Goal: Transaction & Acquisition: Purchase product/service

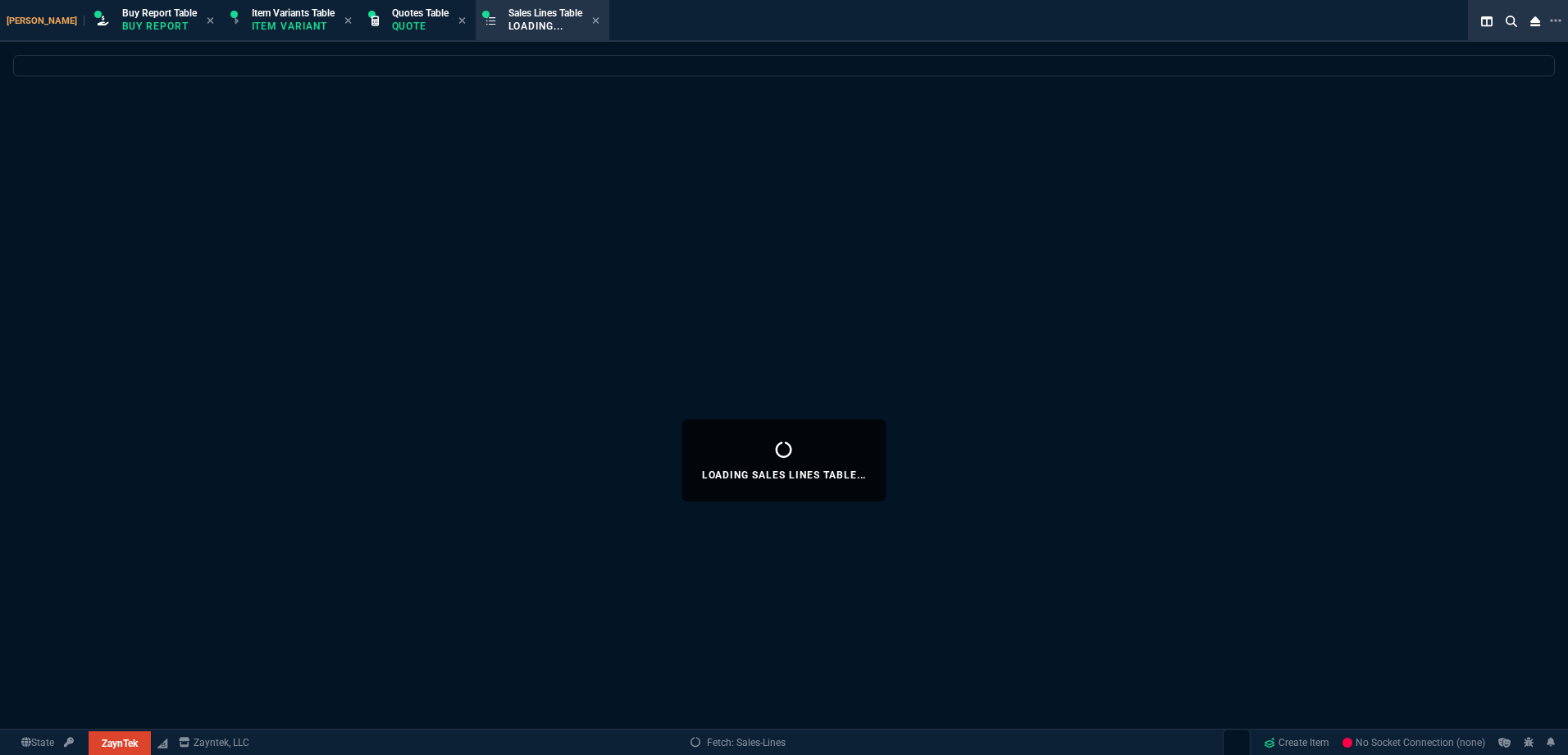
select select "1: BROV"
select select
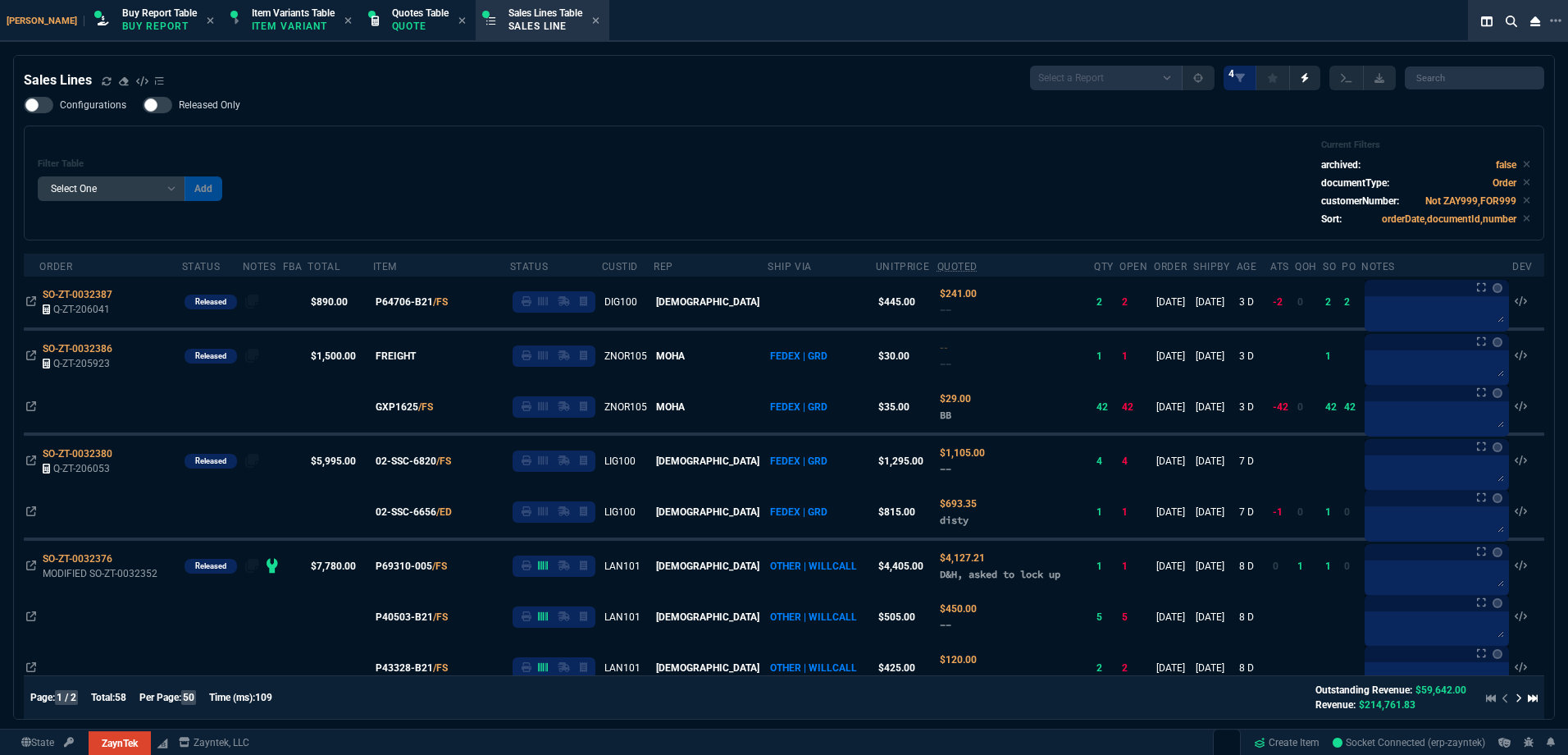
click at [506, 139] on div "Filter Table Select One Add Filter () Age () ATS () Cond (itemVariantCode) Cust…" at bounding box center [784, 183] width 1521 height 115
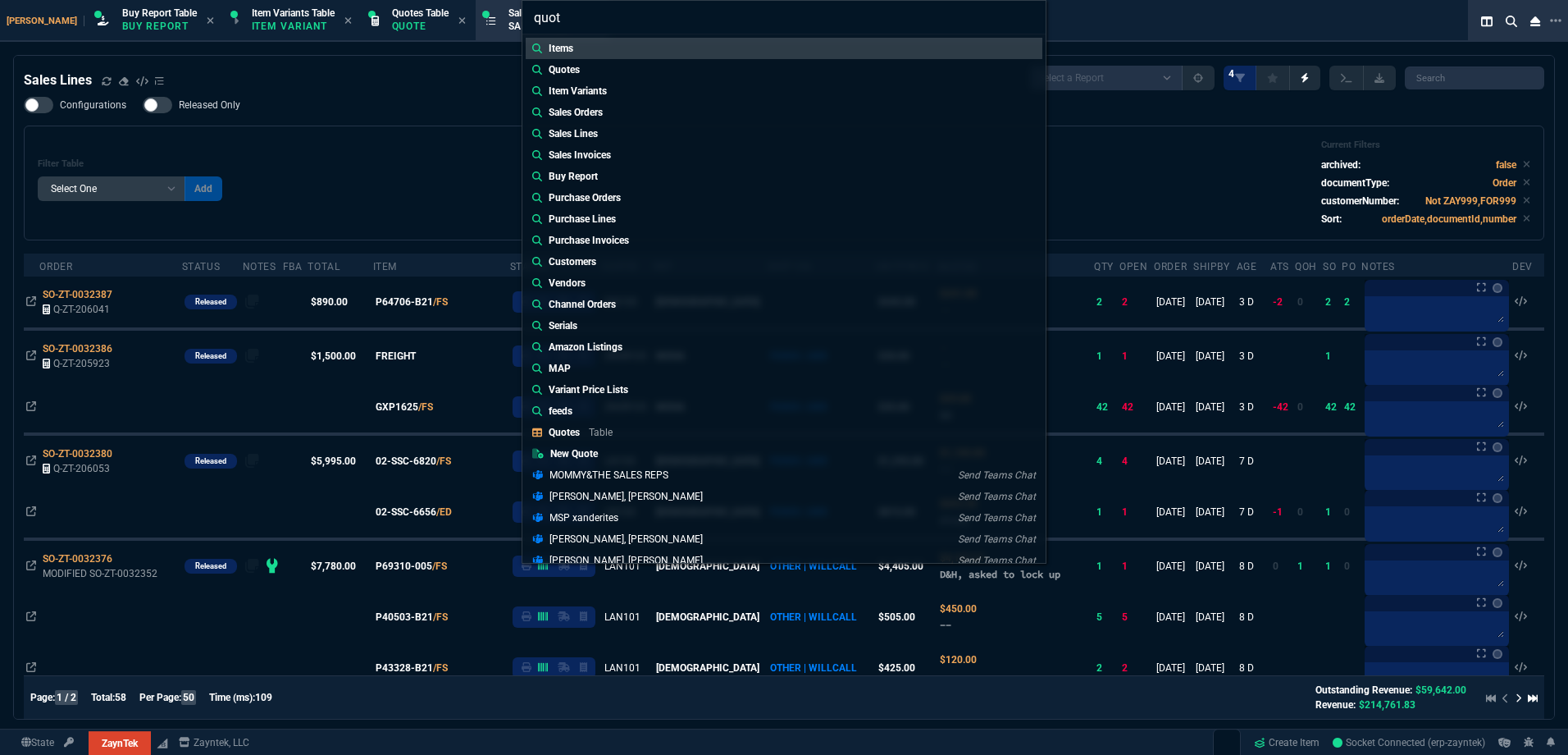
type input "quote"
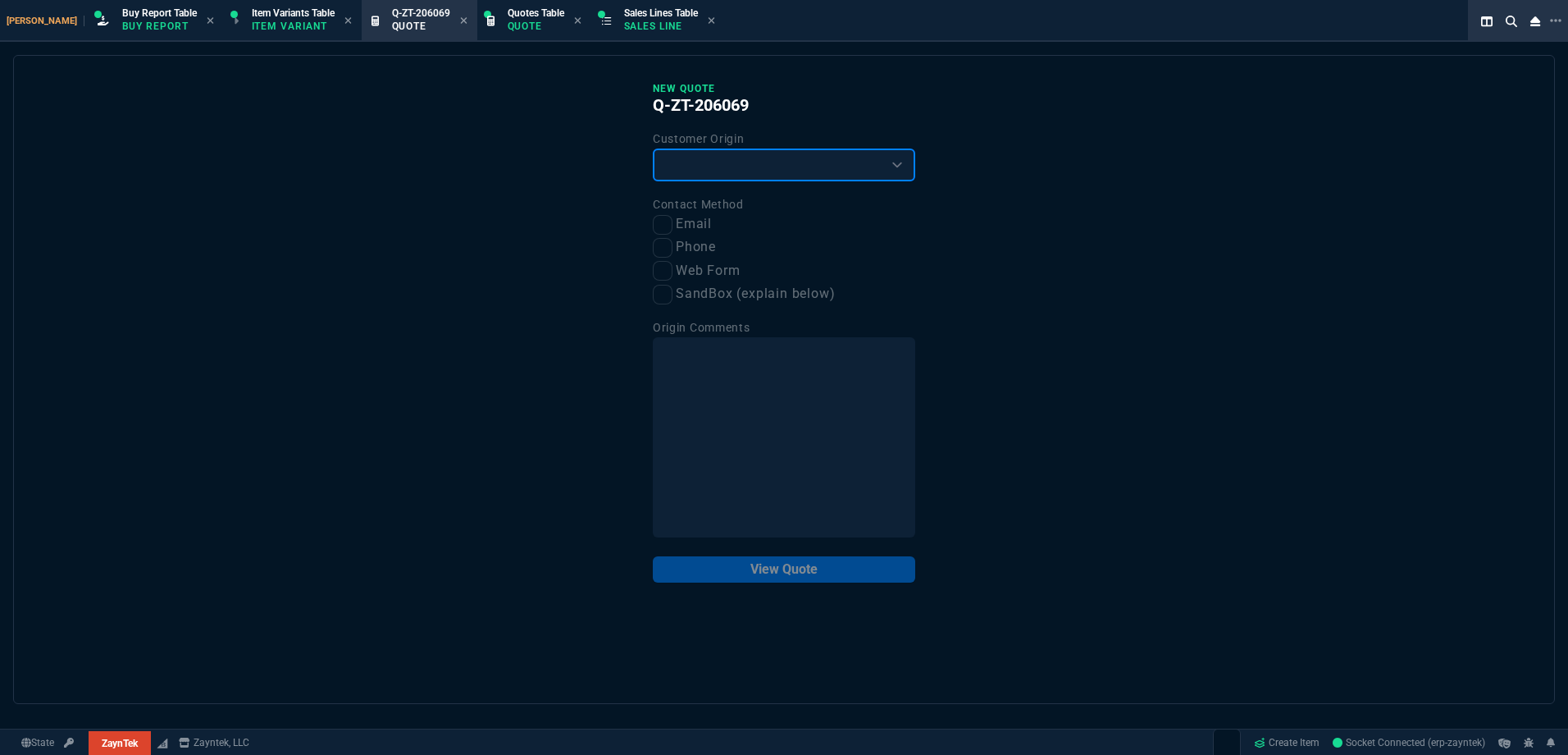
drag, startPoint x: 732, startPoint y: 172, endPoint x: 726, endPoint y: 183, distance: 12.5
click at [732, 172] on select "Existing Customer Amazon Lead (first order) Website Lead (first order) Called (…" at bounding box center [784, 165] width 263 height 33
select select "existing"
click at [653, 150] on select "Existing Customer Amazon Lead (first order) Website Lead (first order) Called (…" at bounding box center [784, 165] width 263 height 33
click at [664, 230] on input "Email" at bounding box center [663, 225] width 19 height 19
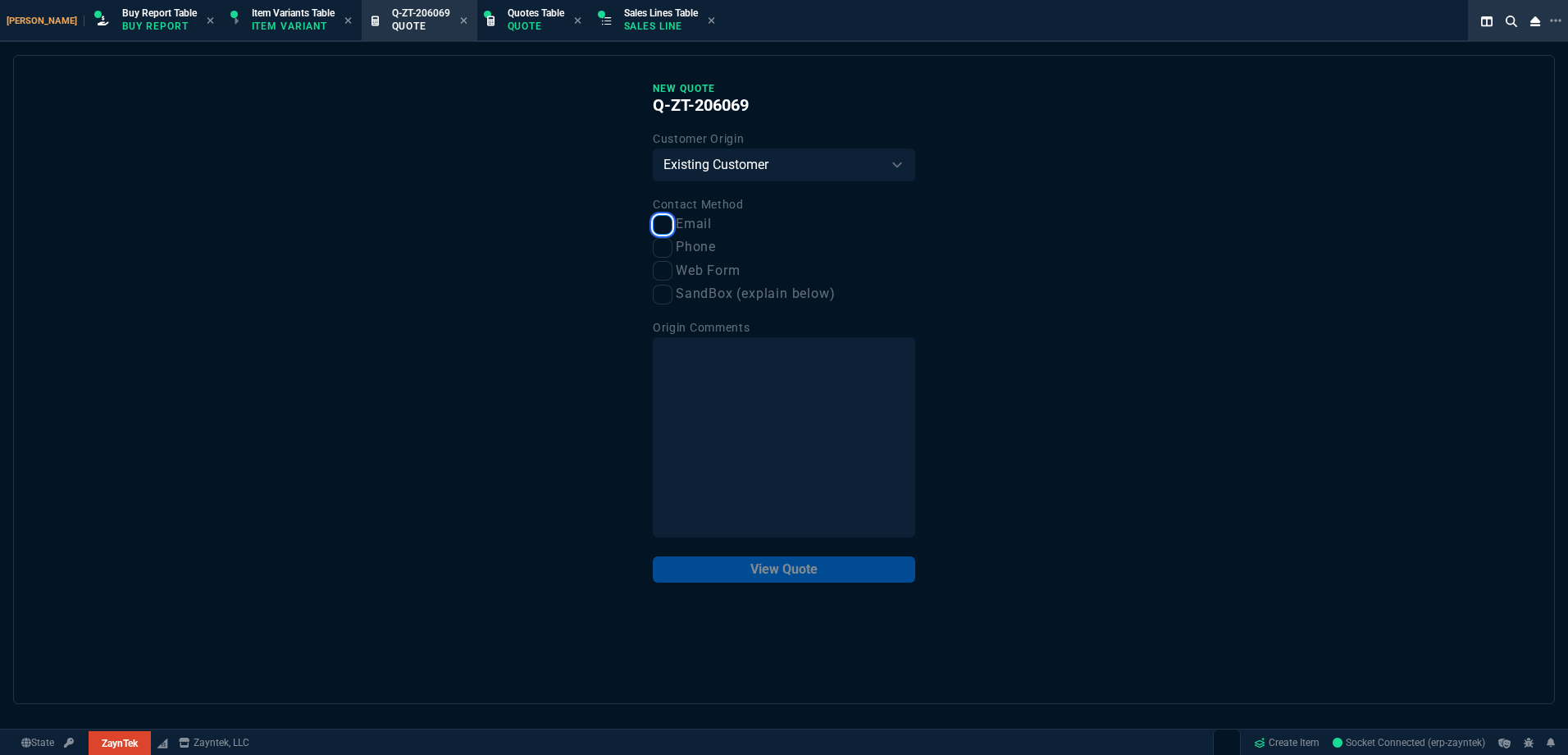
checkbox input "true"
click at [797, 565] on button "View Quote" at bounding box center [784, 569] width 263 height 27
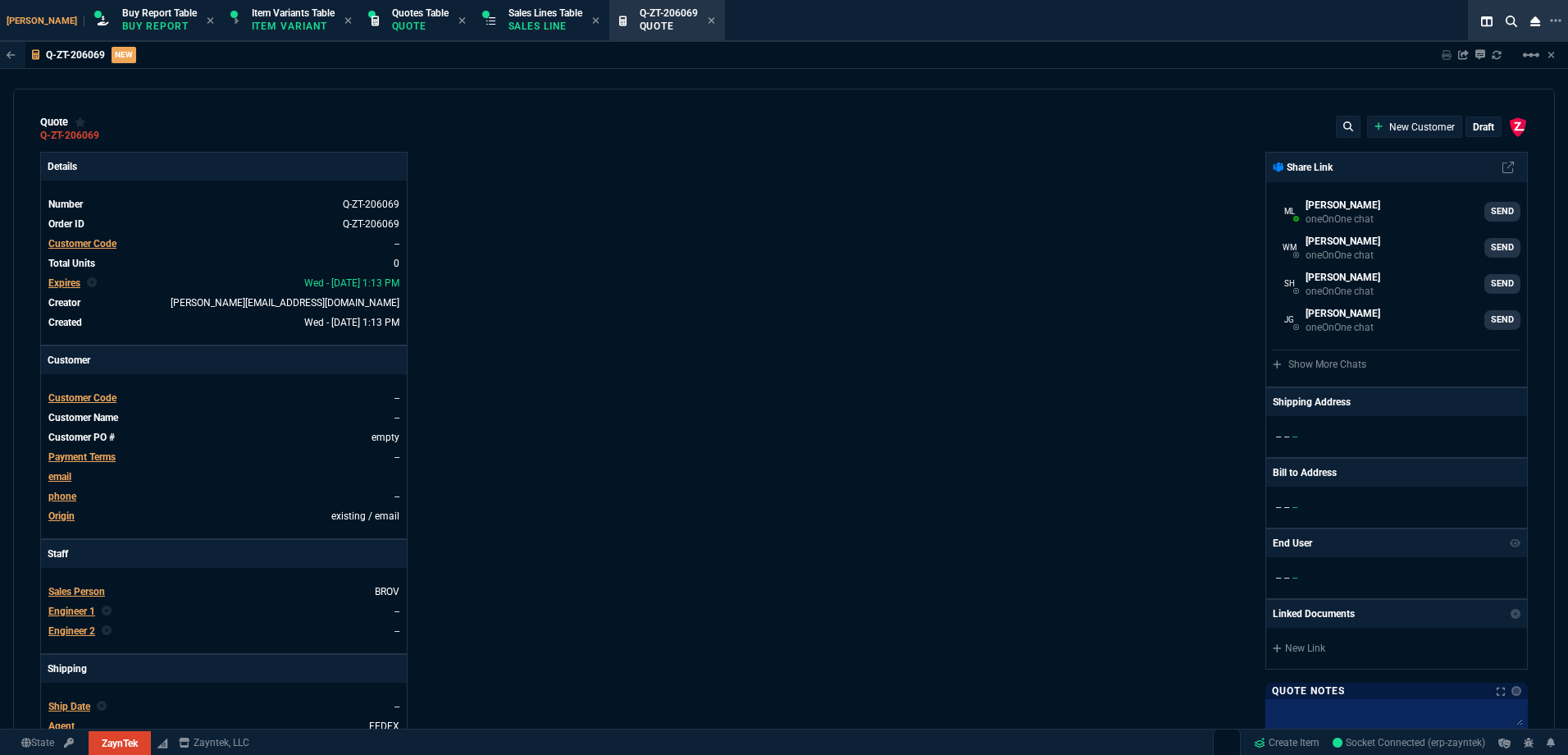
click at [70, 247] on span "Customer Code" at bounding box center [82, 243] width 68 height 12
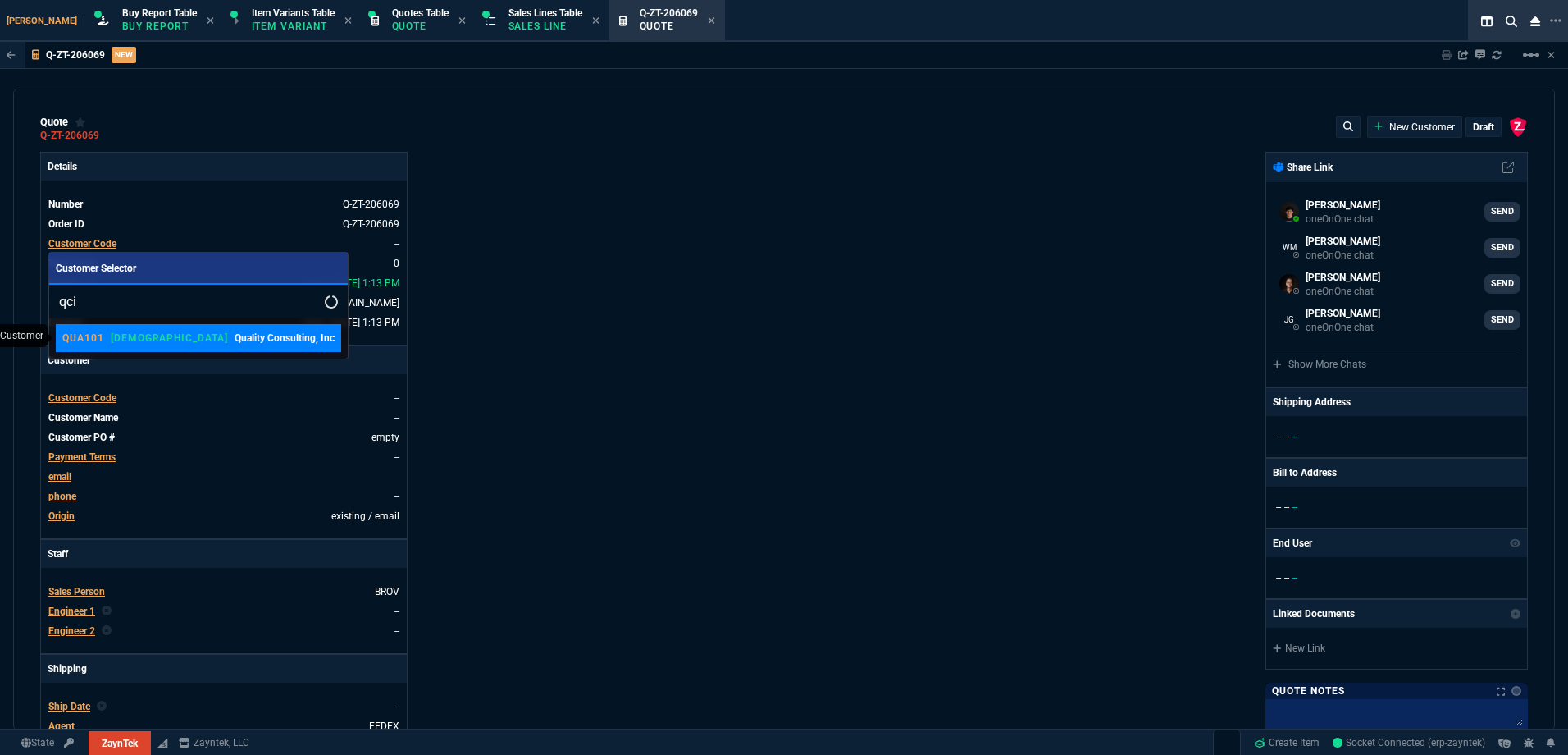
type input "qci"
click at [234, 331] on p "Quality Consulting, Inc" at bounding box center [284, 338] width 100 height 15
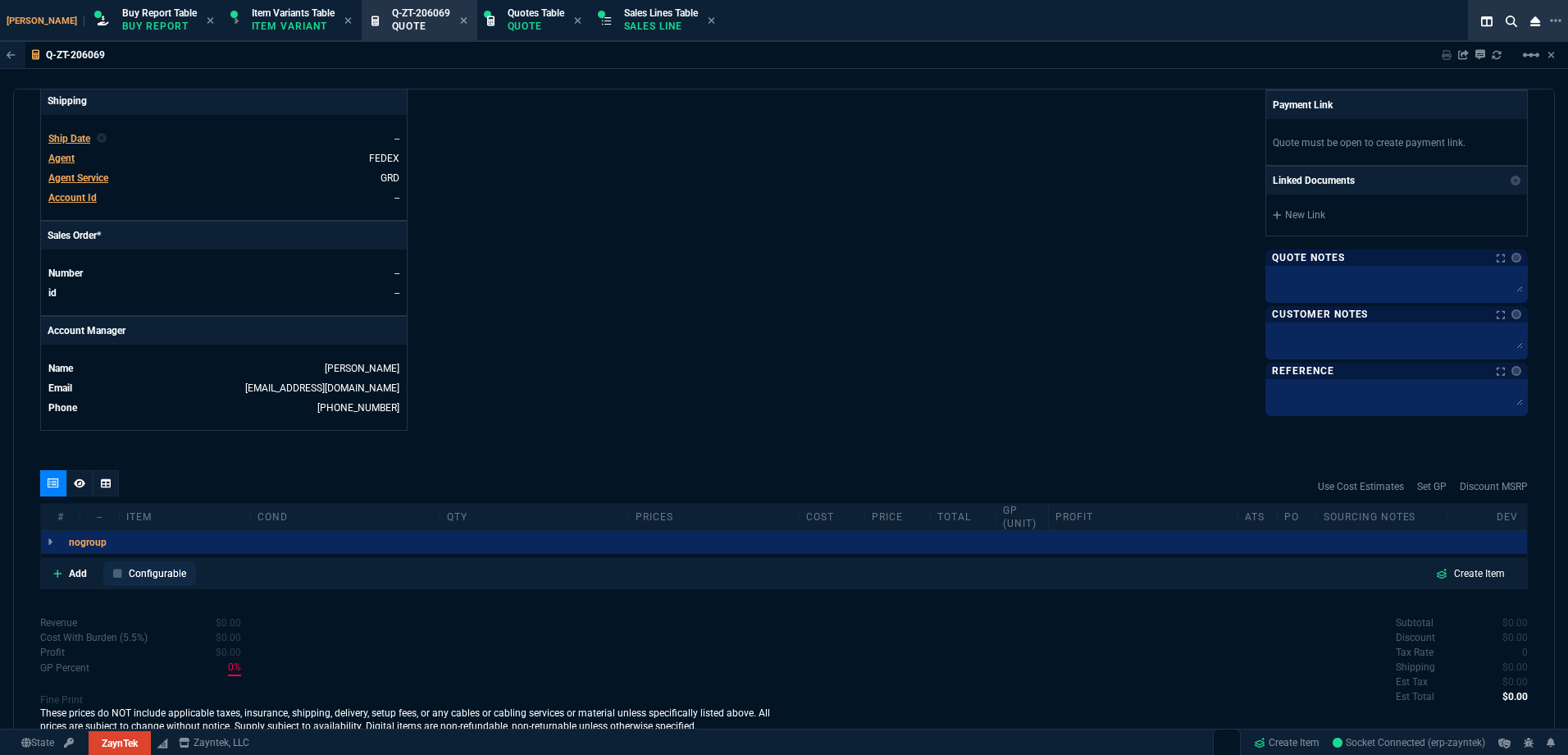
scroll to position [655, 0]
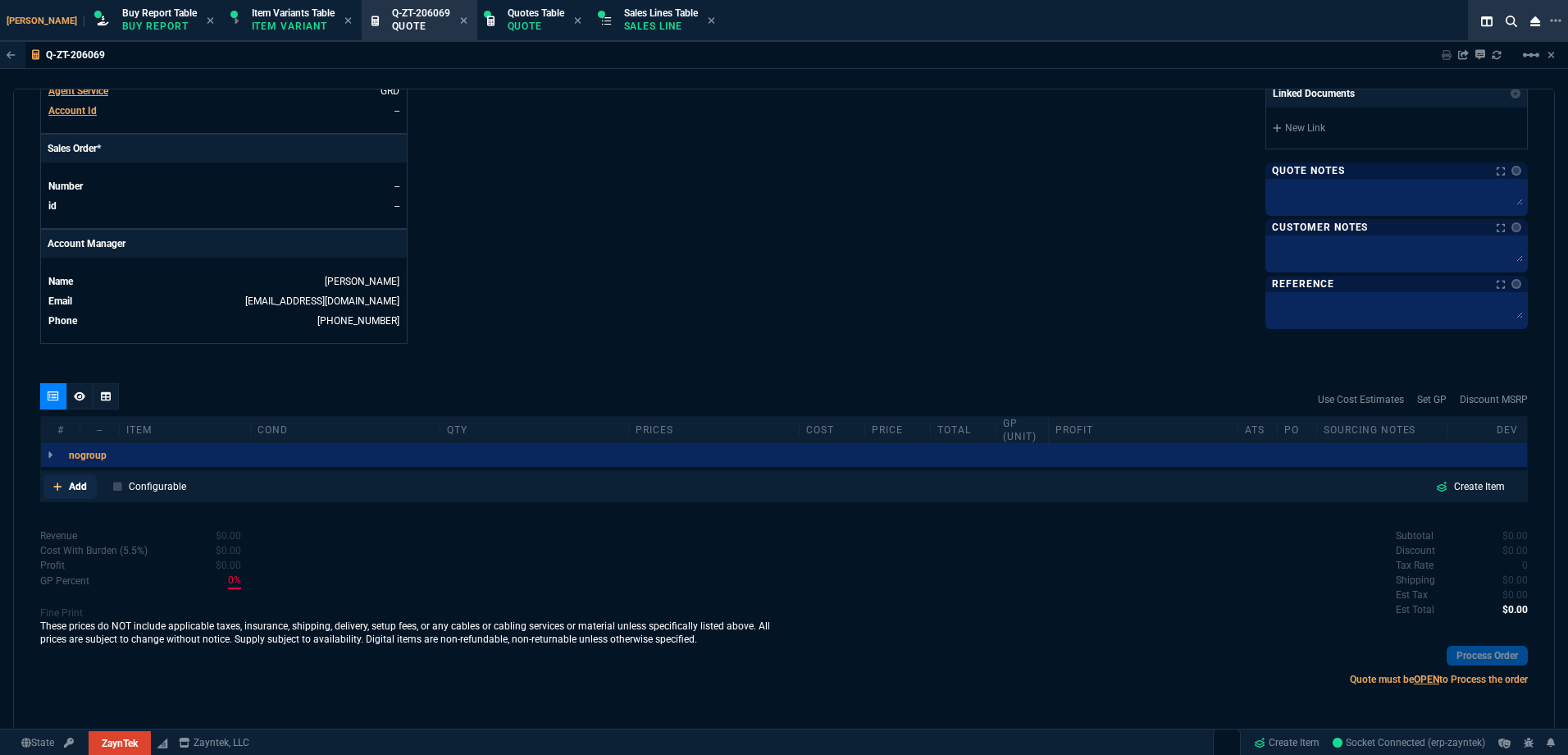
click at [84, 486] on p "Add" at bounding box center [78, 486] width 18 height 15
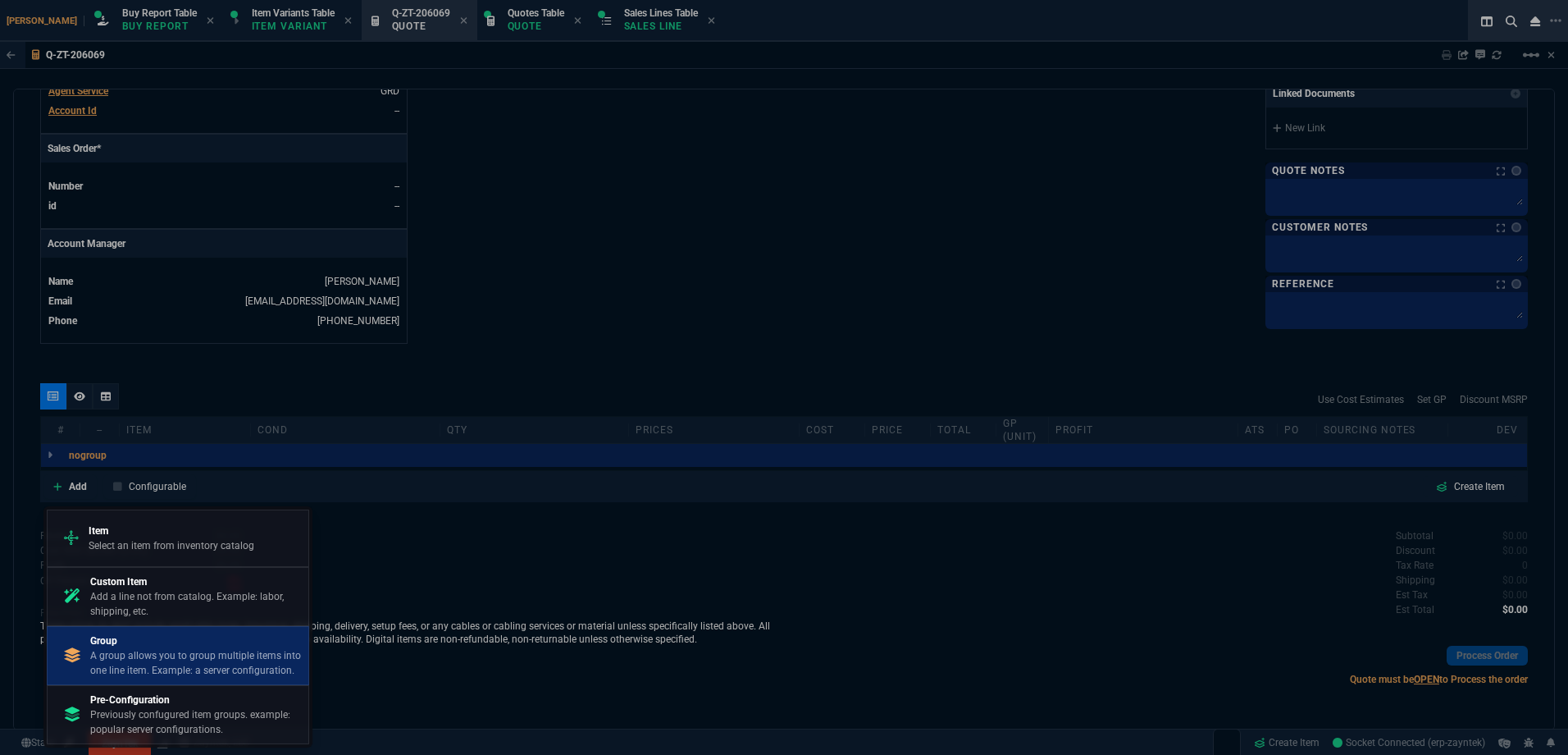
click at [192, 642] on p "Group" at bounding box center [196, 641] width 211 height 15
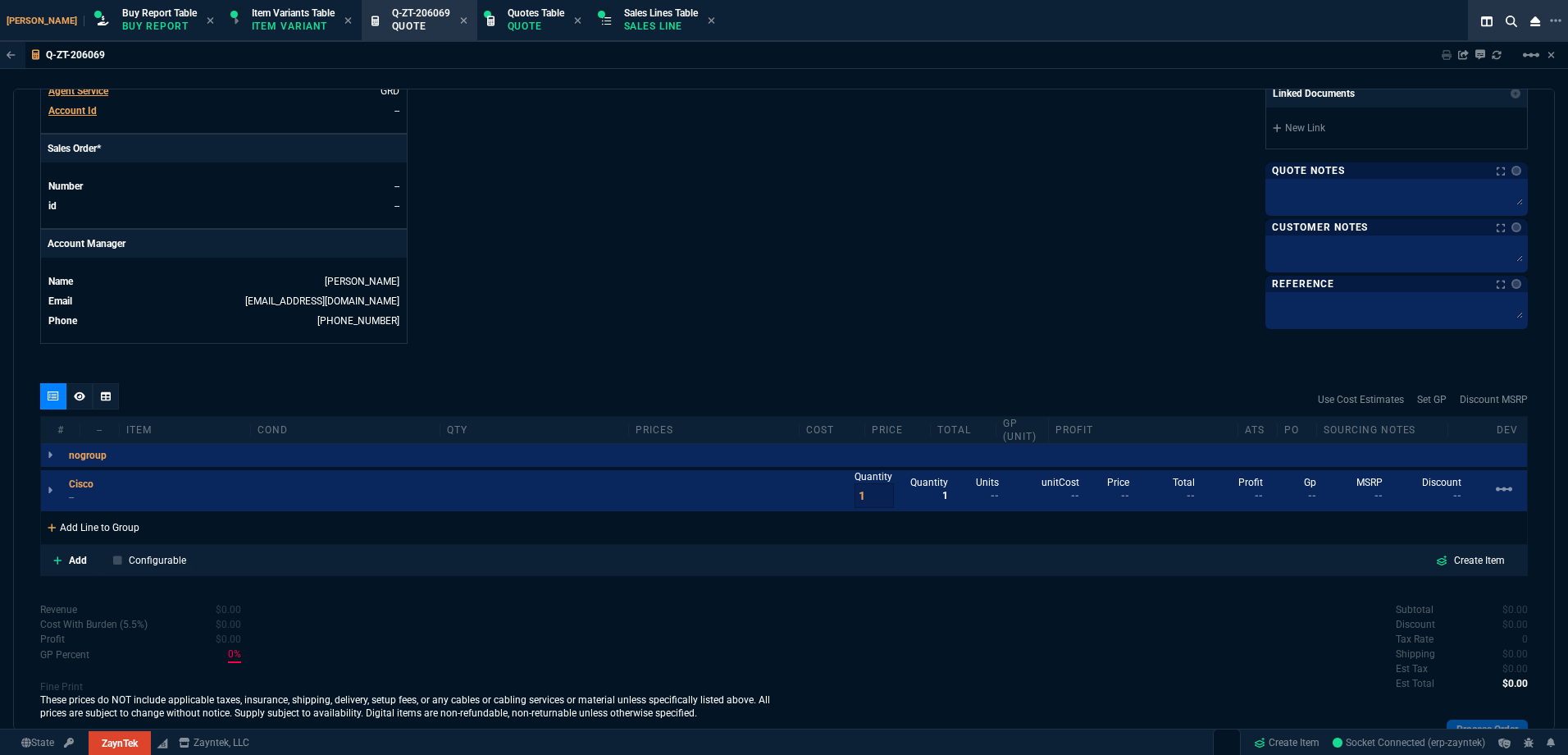
click at [135, 530] on div "Add Line to Group" at bounding box center [93, 526] width 105 height 29
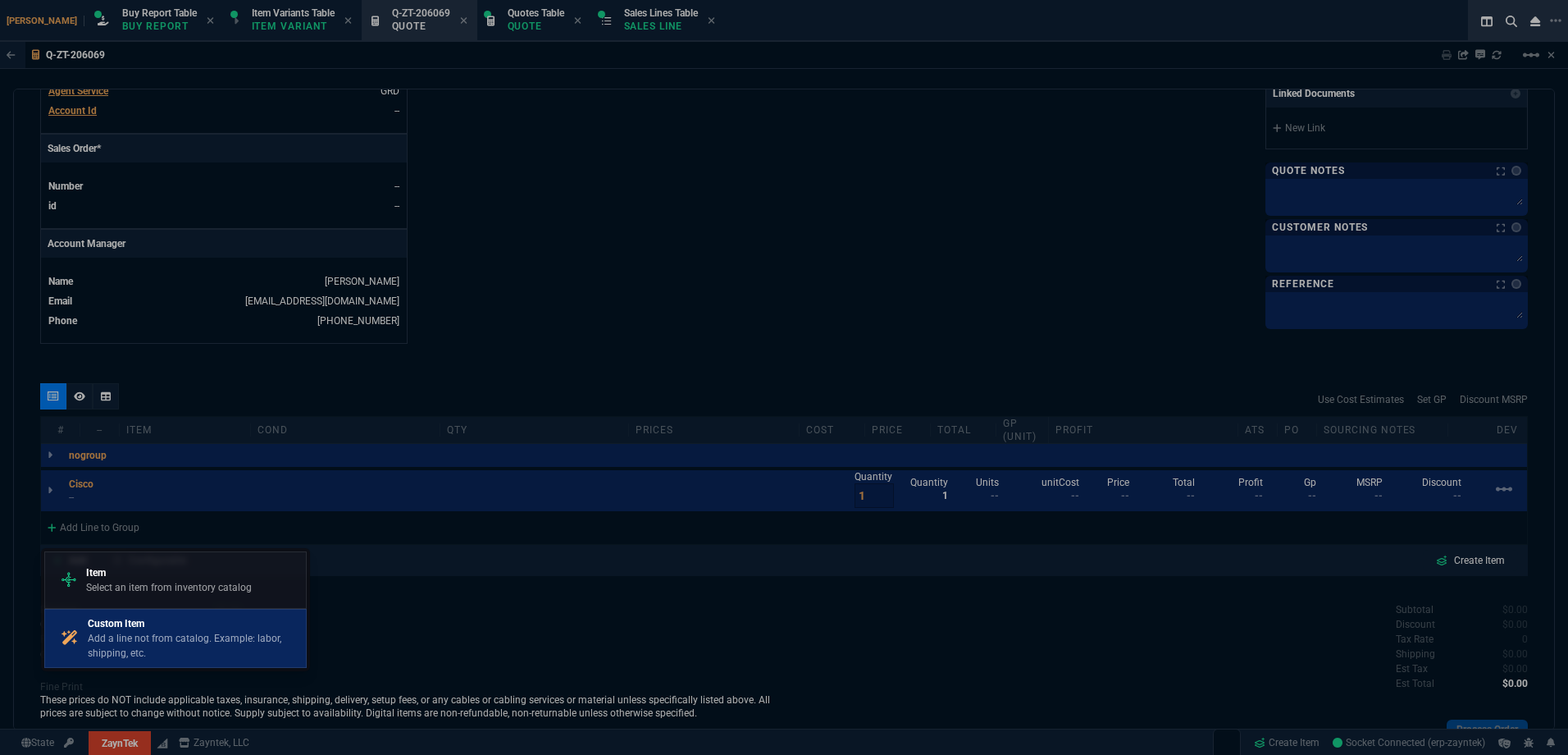
click at [178, 625] on p "Custom Item" at bounding box center [193, 623] width 211 height 15
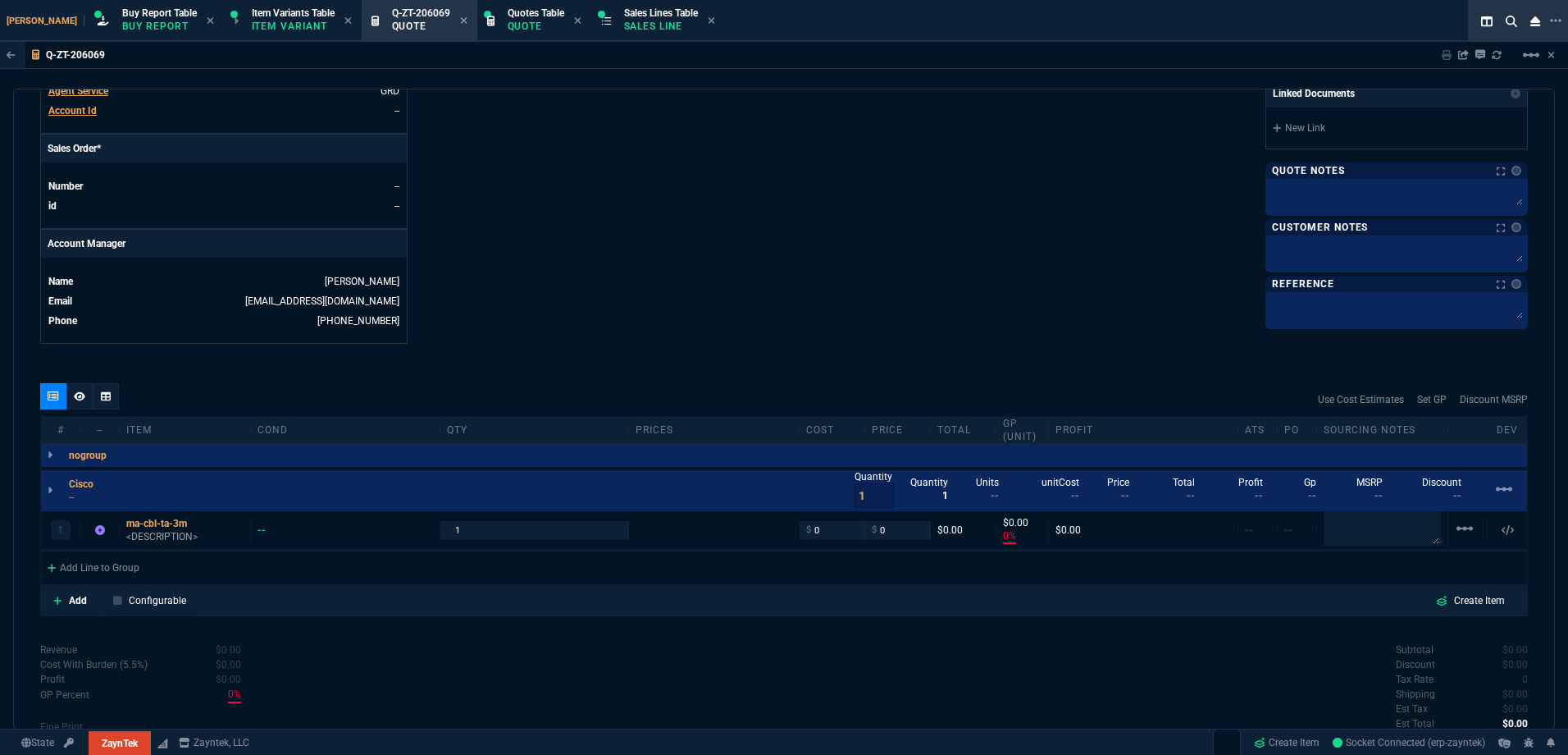
drag, startPoint x: 636, startPoint y: 288, endPoint x: 359, endPoint y: 468, distance: 330.3
type input "0"
drag, startPoint x: 172, startPoint y: 535, endPoint x: 81, endPoint y: 370, distance: 188.4
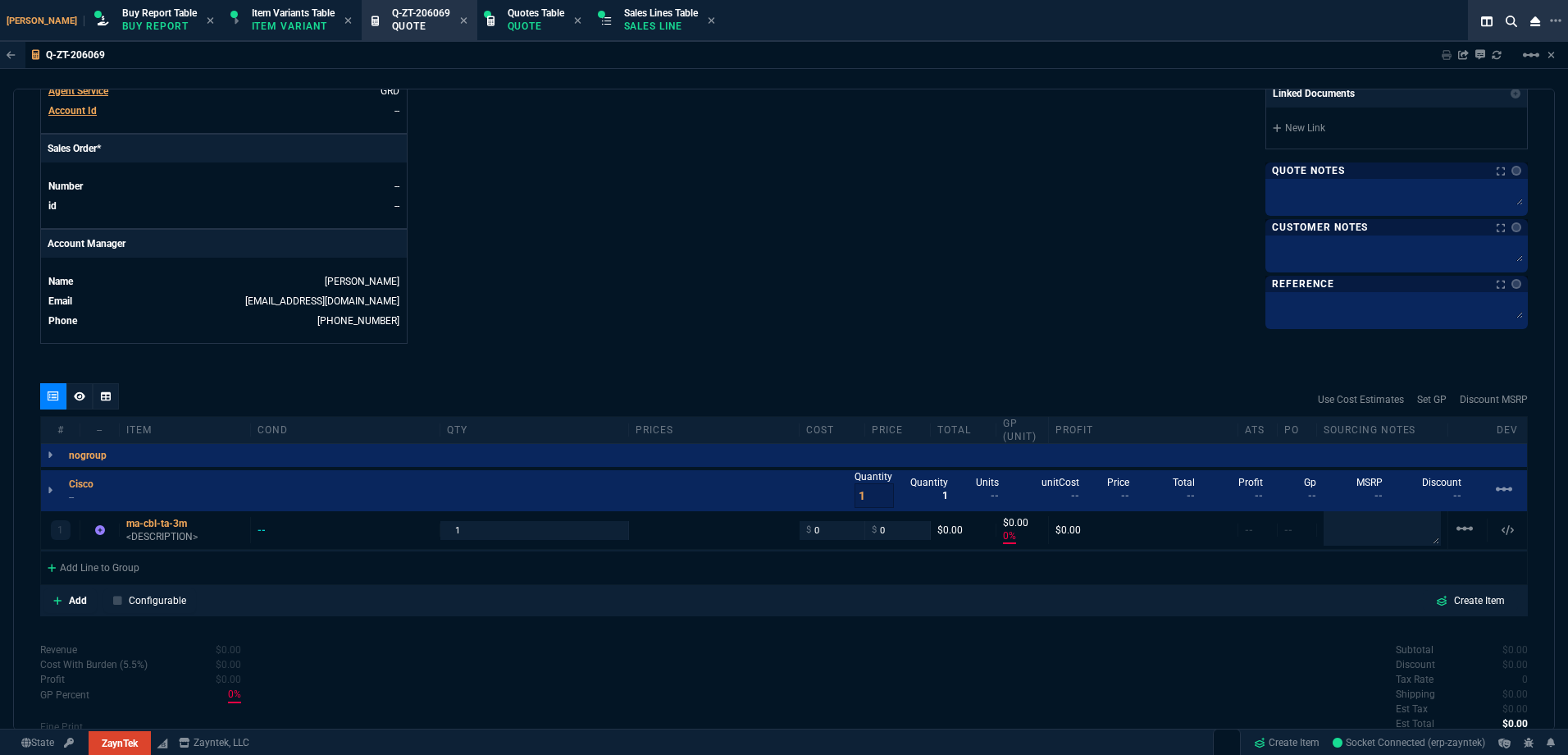
click at [171, 535] on p "<DESCRIPTION>" at bounding box center [185, 536] width 118 height 13
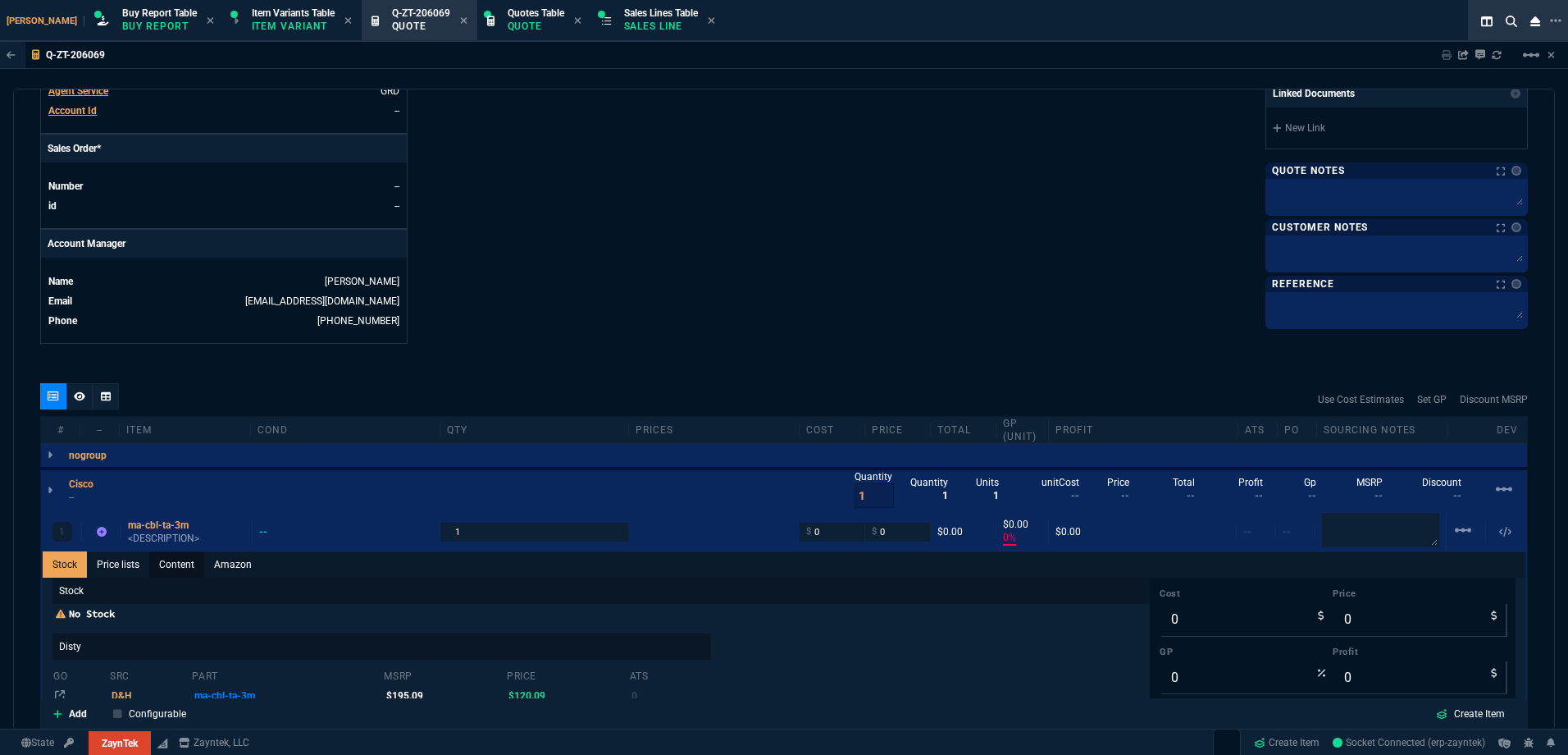
click at [172, 564] on link "Content" at bounding box center [177, 565] width 55 height 27
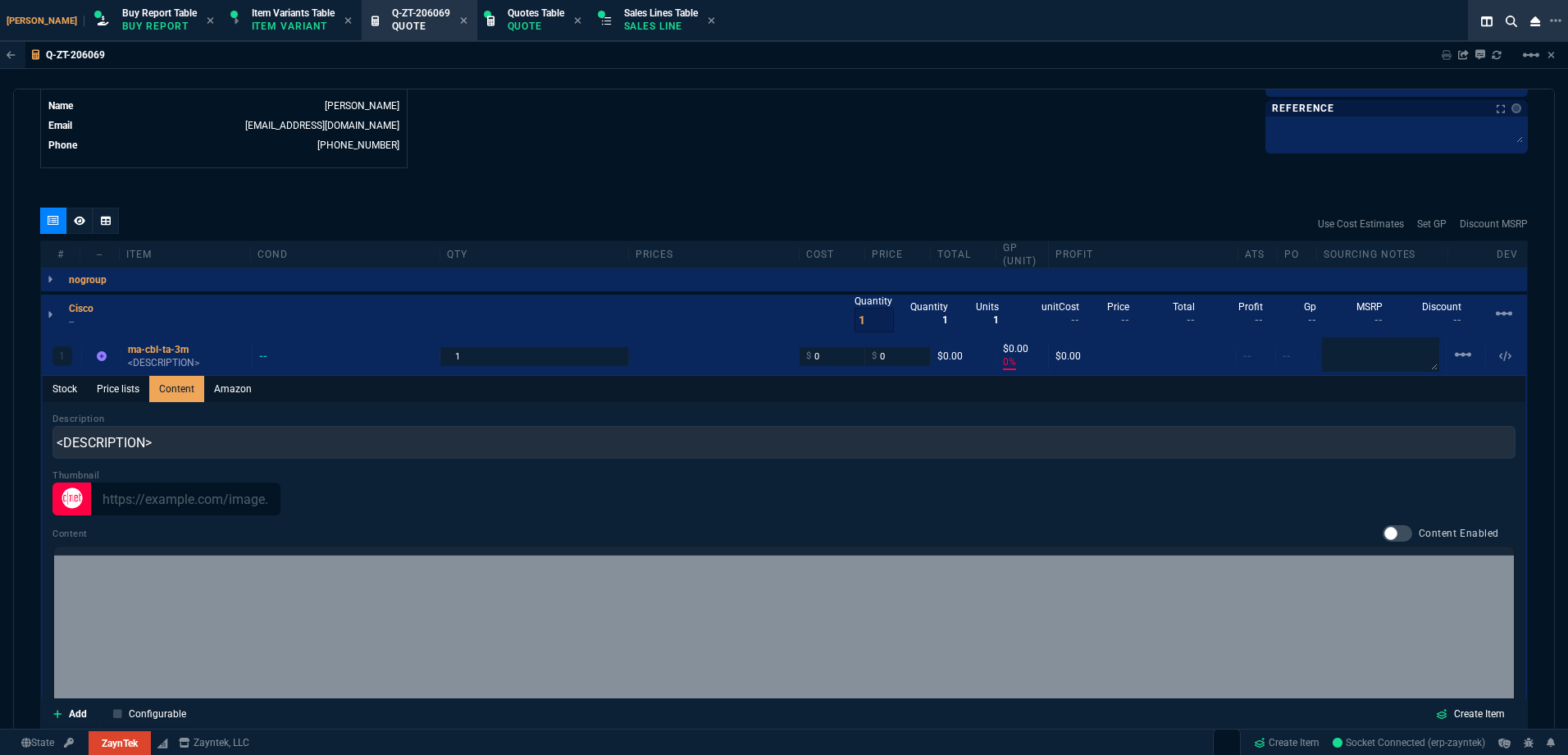
scroll to position [901, 0]
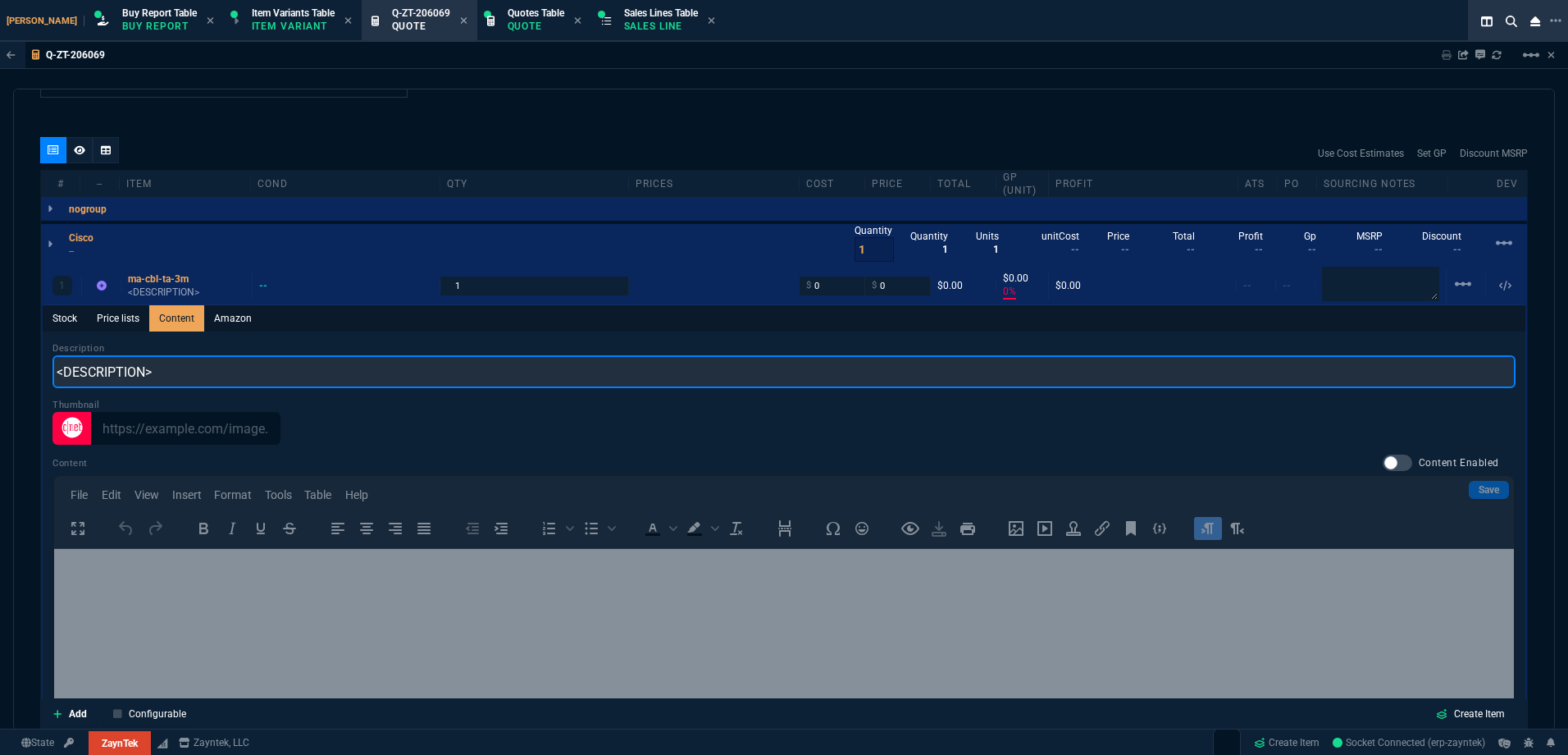
click at [253, 362] on input "<DESCRIPTION>" at bounding box center [784, 371] width 1464 height 33
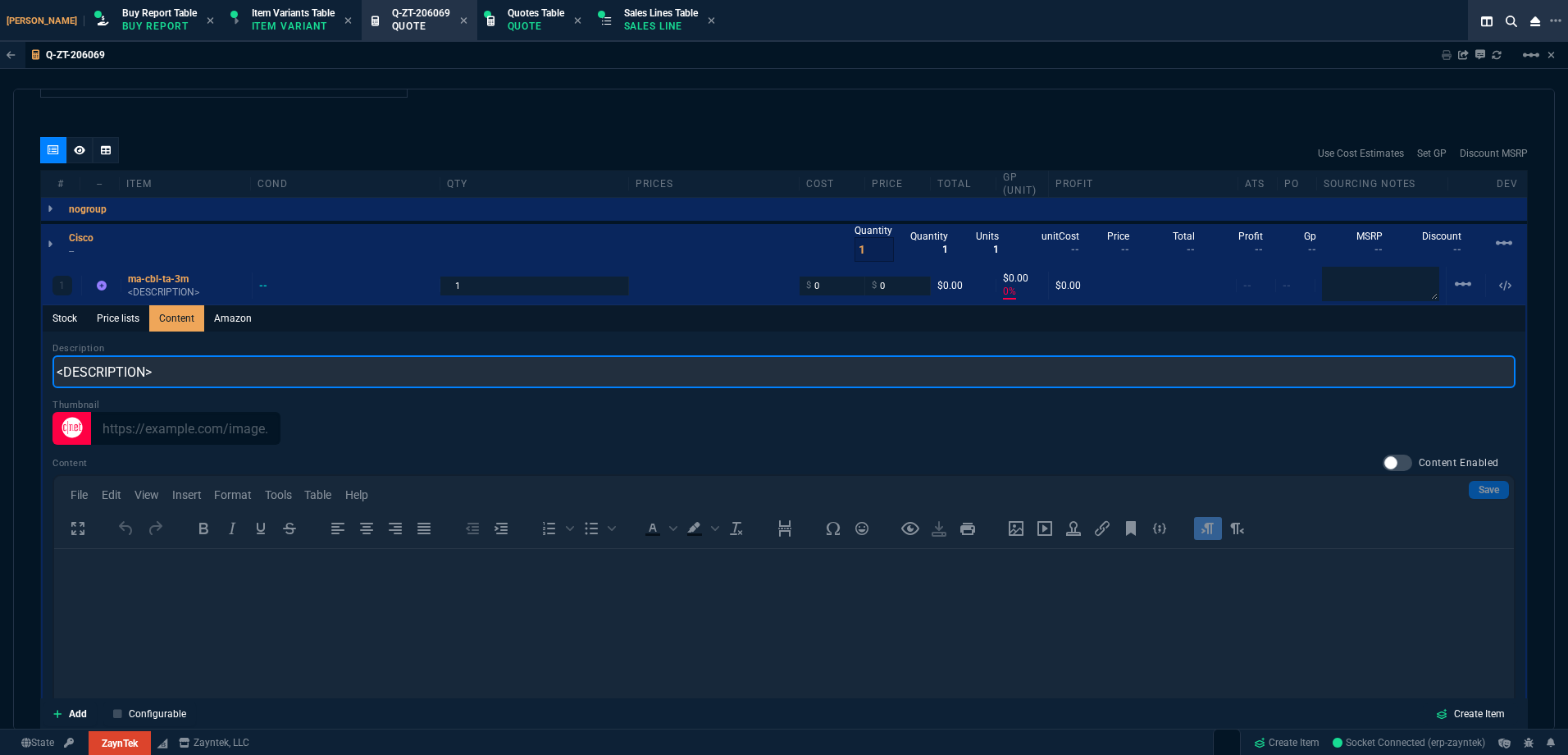
scroll to position [0, 0]
paste input "Cisco Meraki MA-CBL-TA-3m Business Wi-Fi 10 GbE Twinax Cable with SFP+ Modules"
drag, startPoint x: 222, startPoint y: 375, endPoint x: 141, endPoint y: 383, distance: 81.4
click at [141, 383] on input "Cisco Meraki MA-CBL-TA-3m Business Wi-Fi 10 GbE Twinax Cable with SFP+ Modules" at bounding box center [784, 371] width 1464 height 33
click at [211, 377] on input "Cisco Meraki Business Wi-Fi 10 GbE Twinax Cable with SFP+ Modules" at bounding box center [784, 371] width 1464 height 33
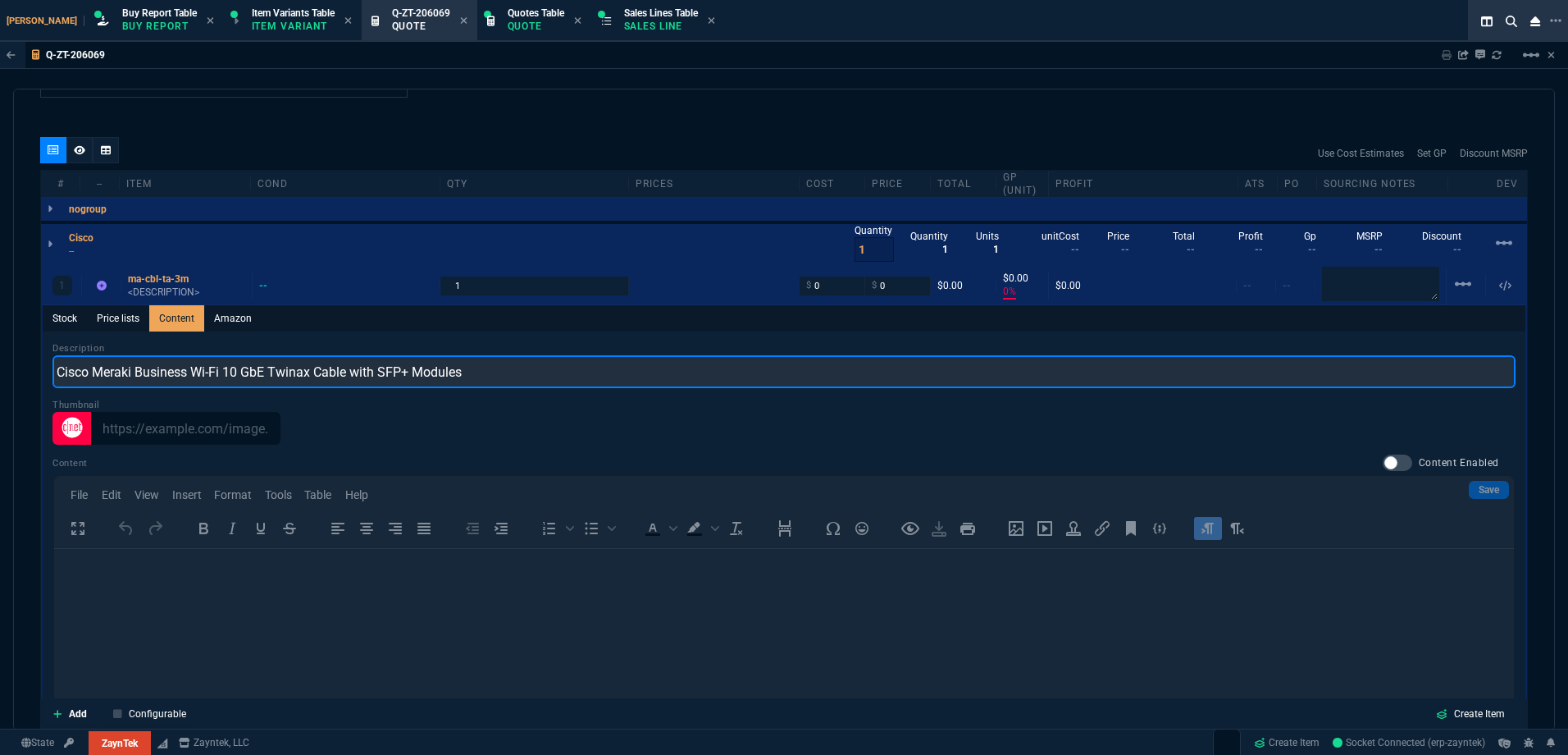
click at [211, 377] on input "Cisco Meraki Business Wi-Fi 10 GbE Twinax Cable with SFP+ Modules" at bounding box center [784, 371] width 1464 height 33
type input "Cisco Meraki Business 10 GbE Twinax Cable with SFP+ Modules"
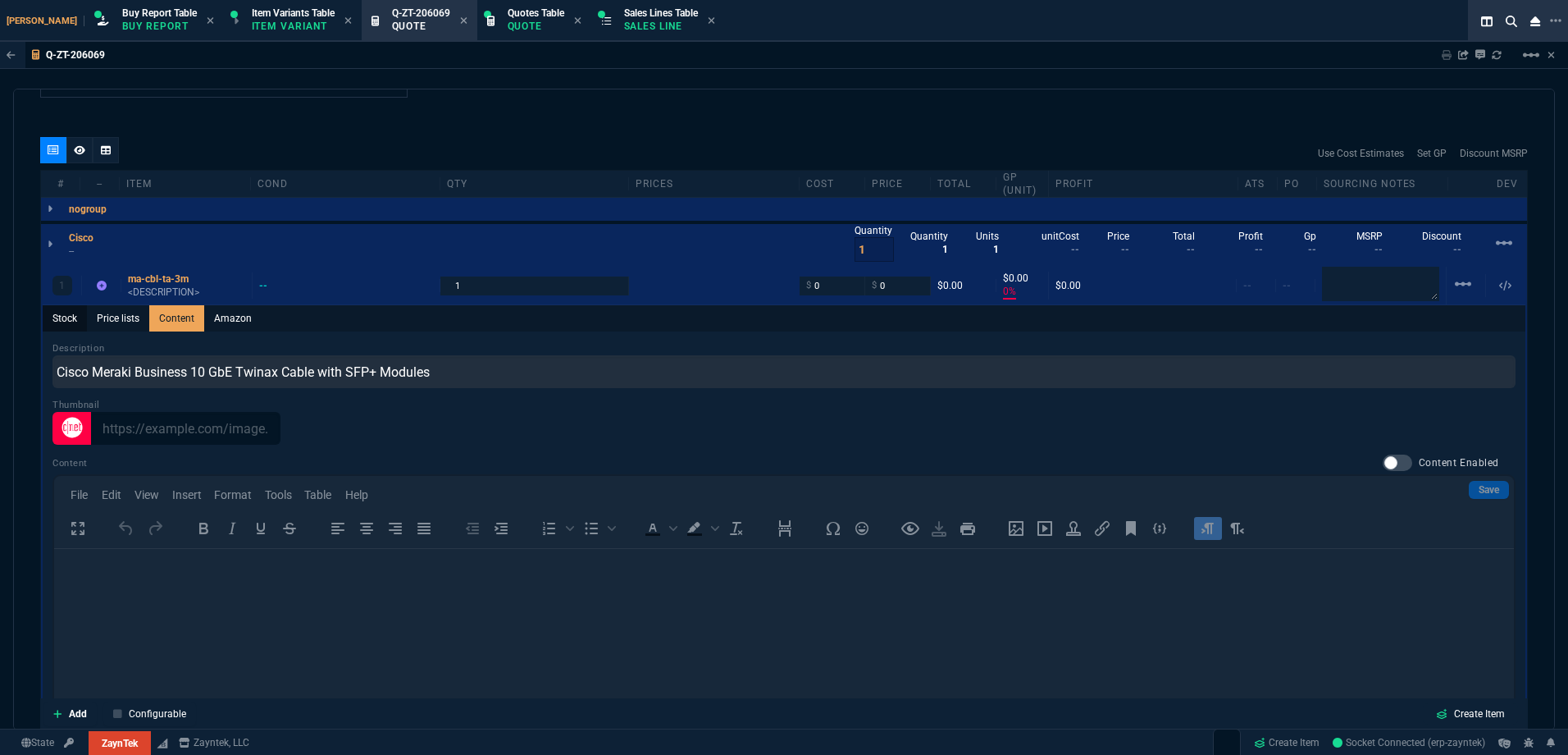
click at [54, 318] on div "1 ma-cbl-ta-3m <DESCRIPTION> -- 1 $ 0 $ 0 $0.00 $0.00 0% $0.00 -- -- linear_sca…" at bounding box center [784, 550] width 1487 height 570
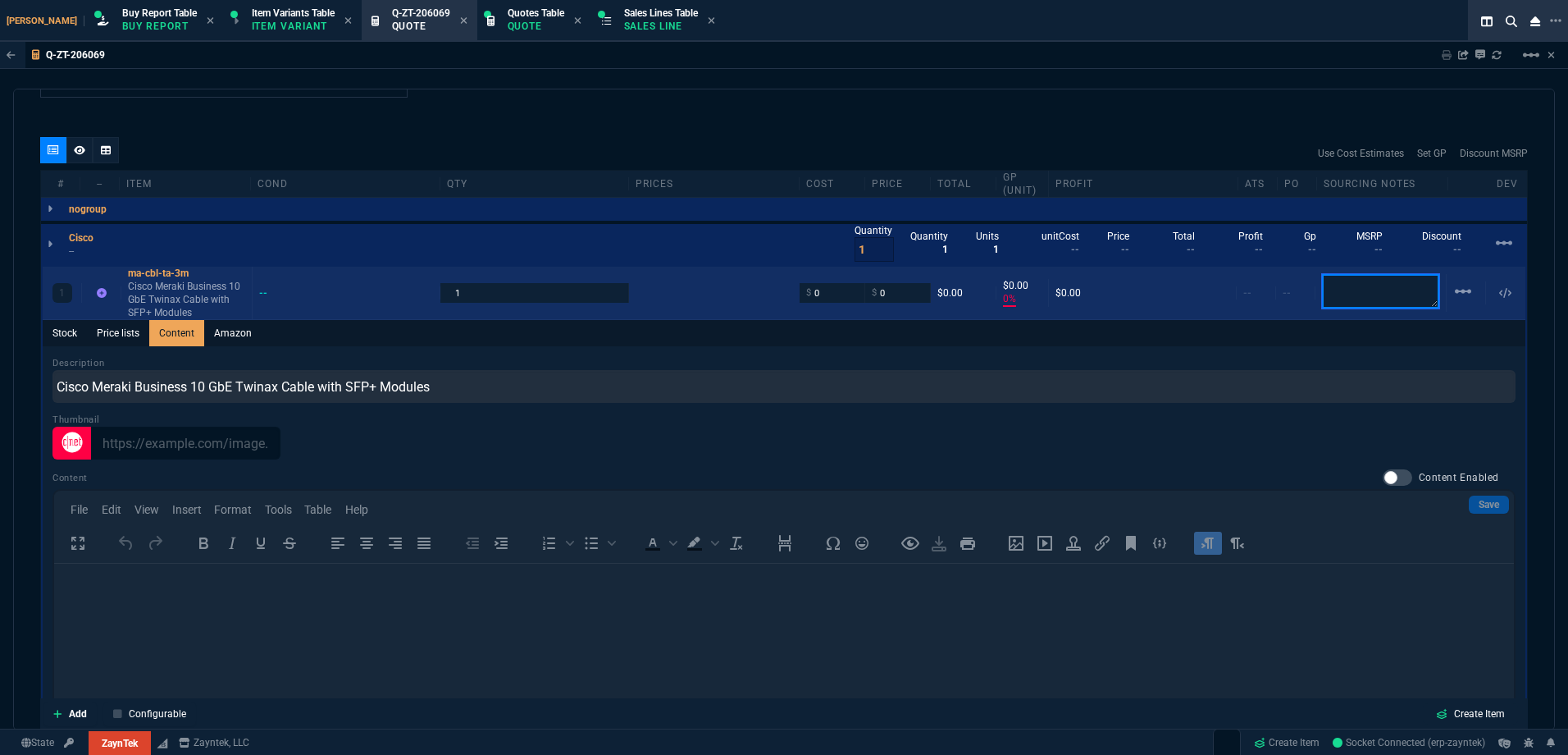
drag, startPoint x: 1373, startPoint y: 286, endPoint x: 564, endPoint y: 294, distance: 809.0
click at [1373, 286] on textarea at bounding box center [1380, 291] width 118 height 35
paste textarea "[URL][DOMAIN_NAME]"
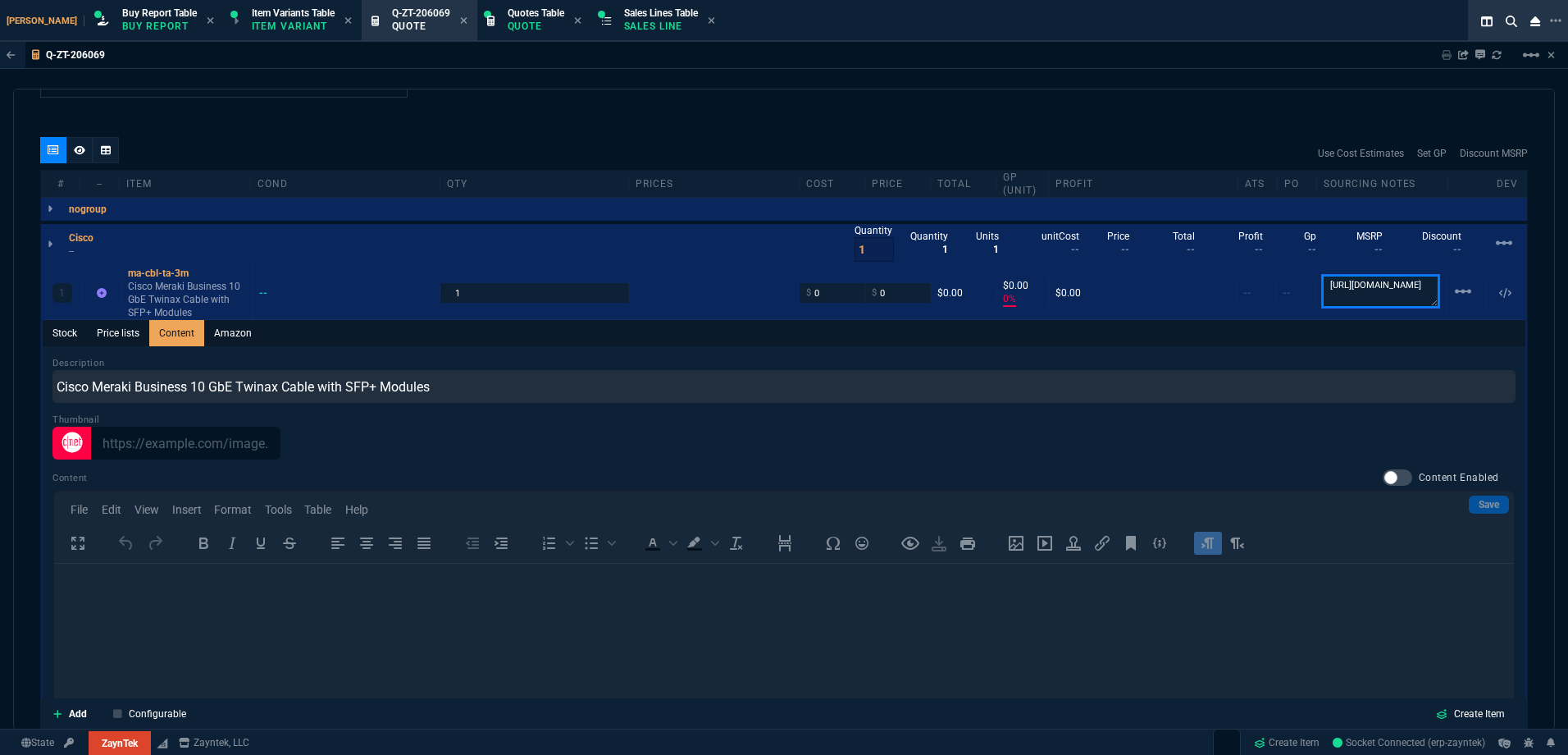
scroll to position [341, 0]
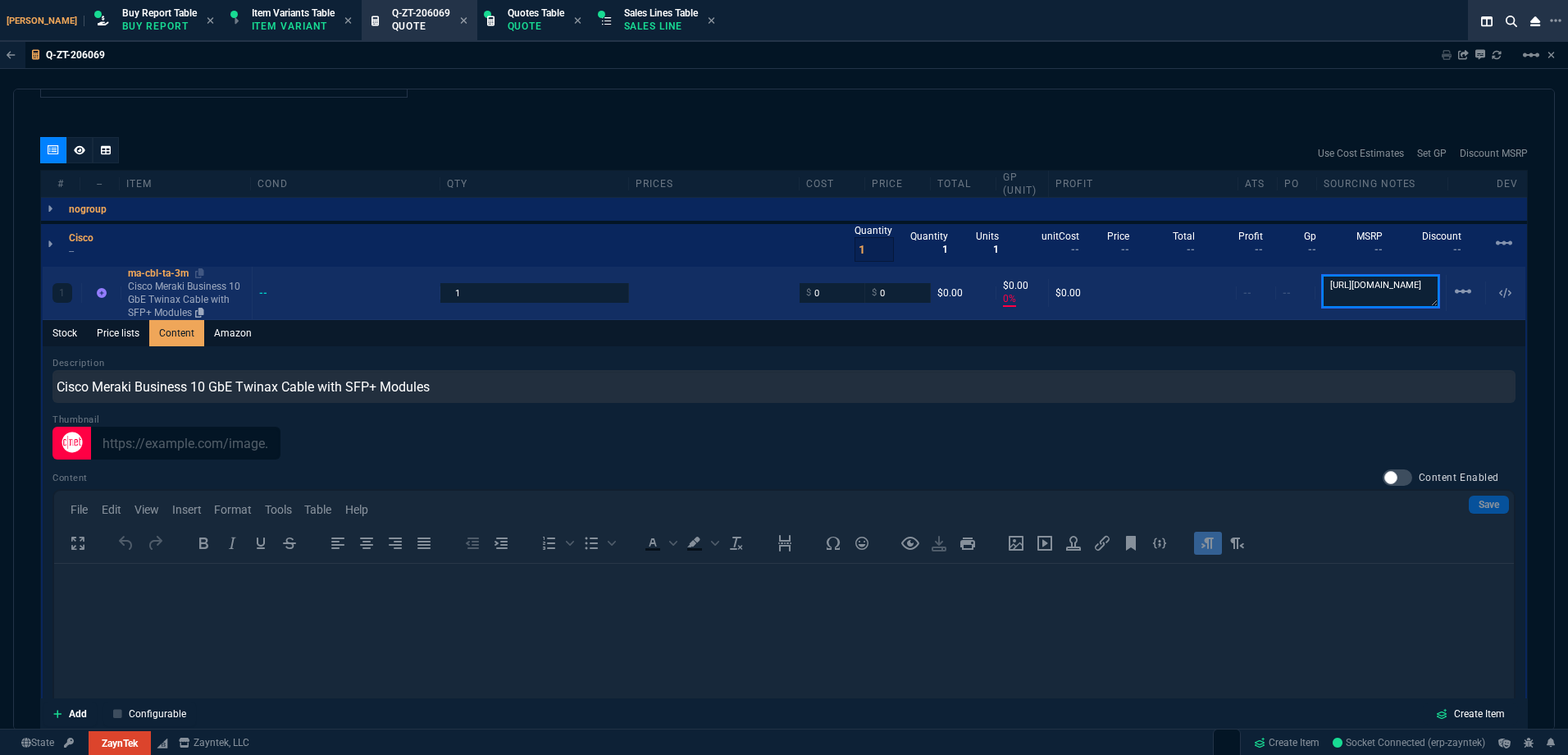
type textarea "[URL][DOMAIN_NAME]"
click at [174, 301] on p "Cisco Meraki Business 10 GbE Twinax Cable with SFP+ Modules" at bounding box center [187, 299] width 118 height 39
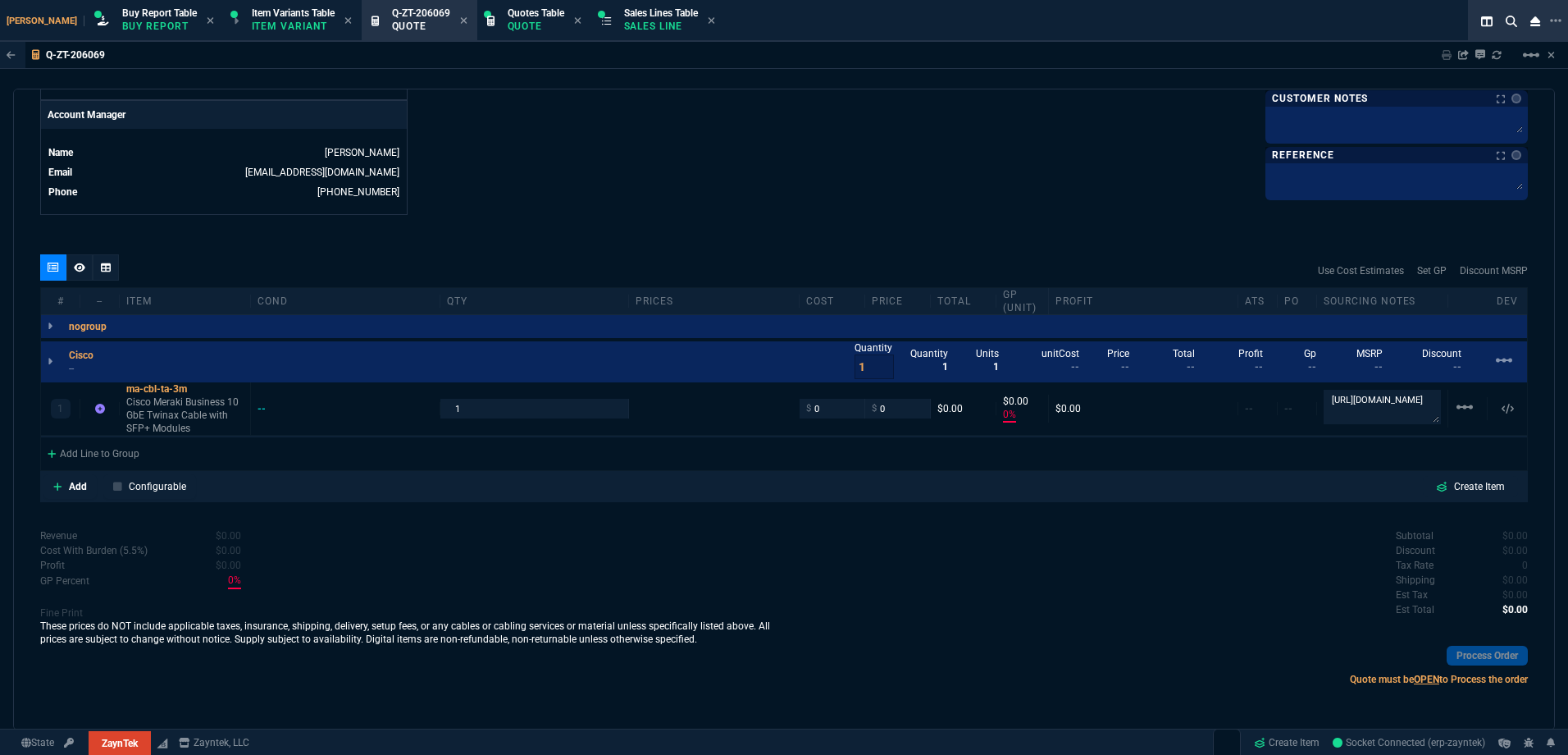
type input "0"
click at [171, 406] on p "Cisco Meraki Business 10 GbE Twinax Cable with SFP+ Modules" at bounding box center [185, 415] width 118 height 39
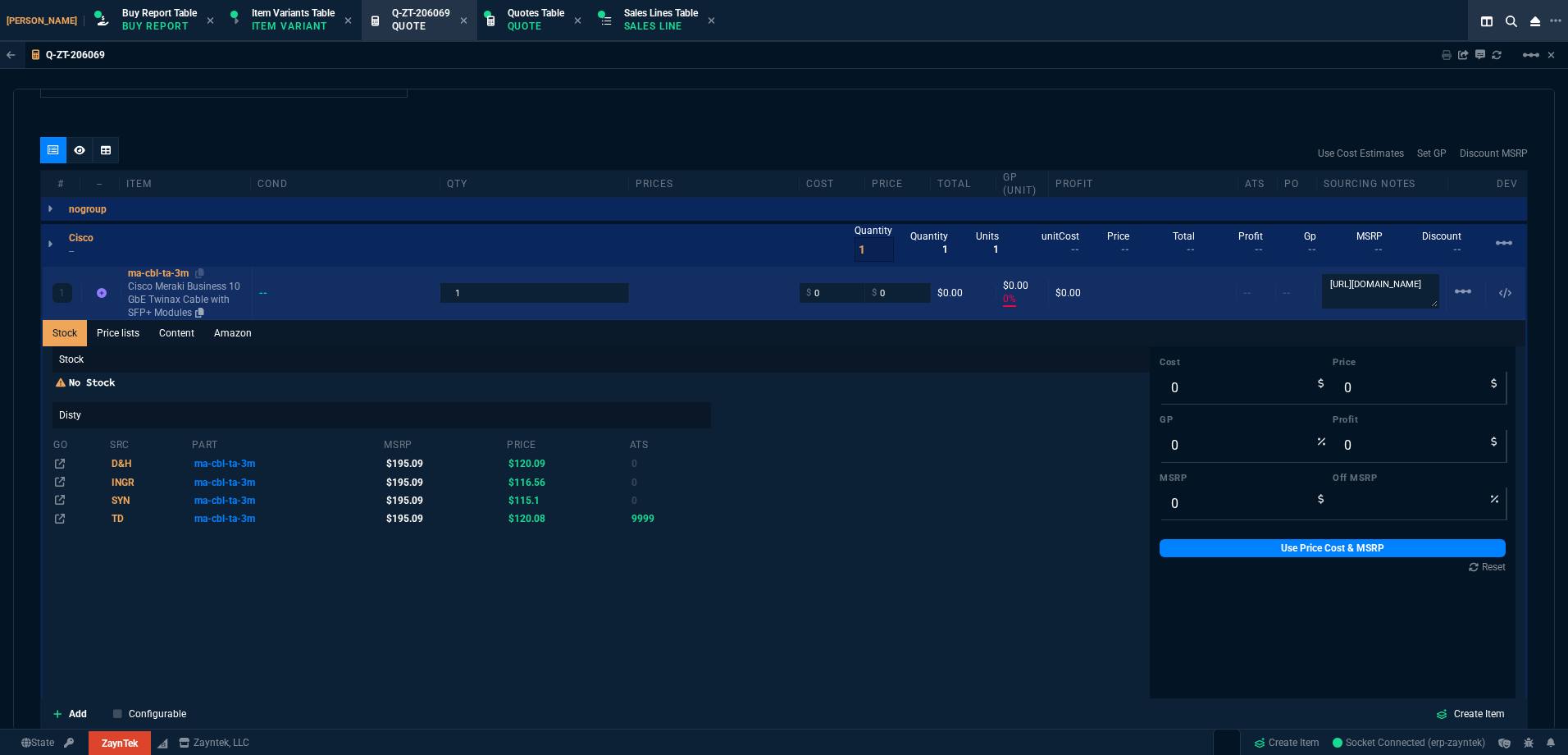
drag, startPoint x: 159, startPoint y: 297, endPoint x: 140, endPoint y: 293, distance: 19.4
click at [159, 297] on p "Cisco Meraki Business 10 GbE Twinax Cable with SFP+ Modules" at bounding box center [187, 299] width 118 height 39
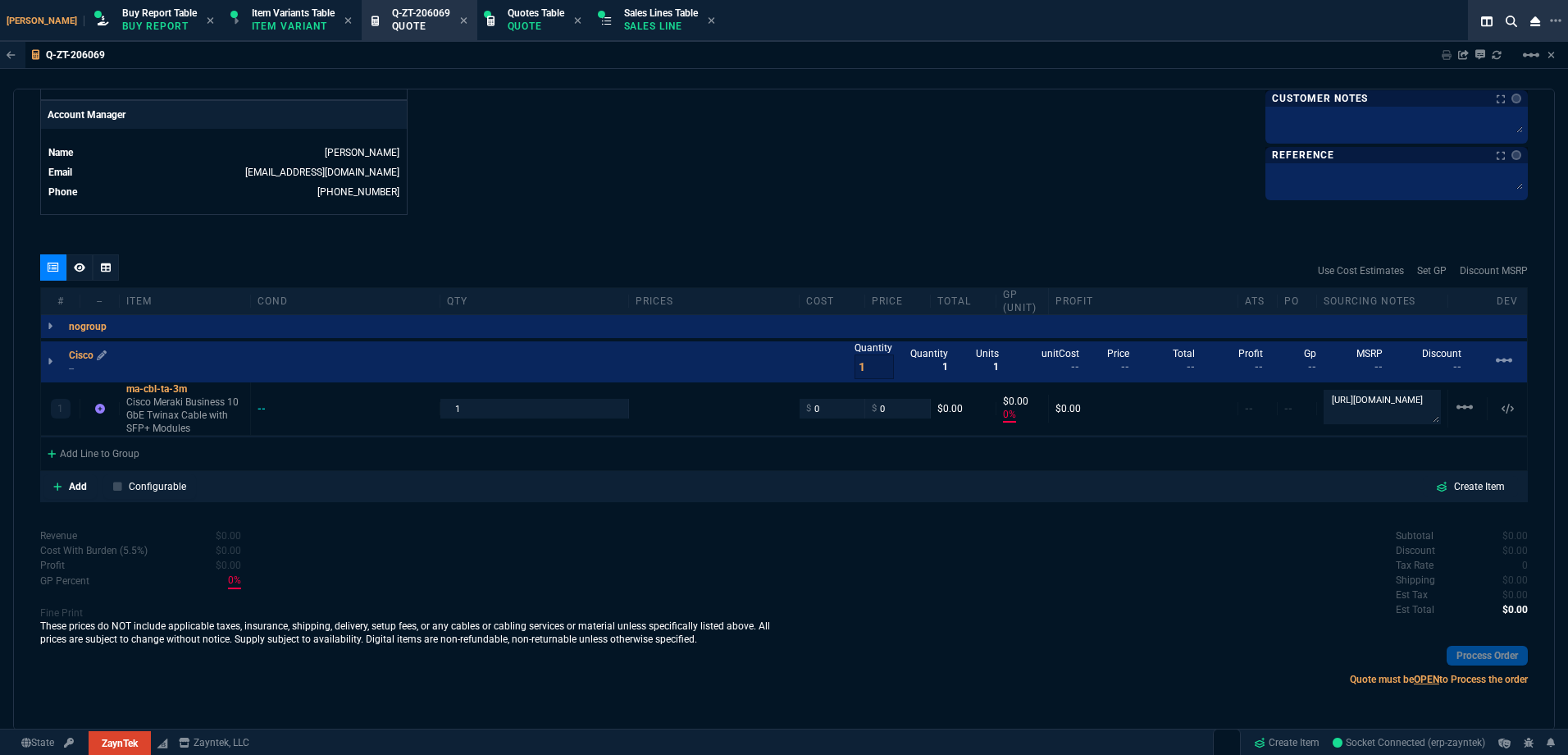
scroll to position [783, 0]
click at [84, 368] on p "--" at bounding box center [86, 368] width 35 height 13
click at [153, 399] on p "Cisco Meraki Business 10 GbE Twinax Cable with SFP+ Modules" at bounding box center [185, 415] width 118 height 39
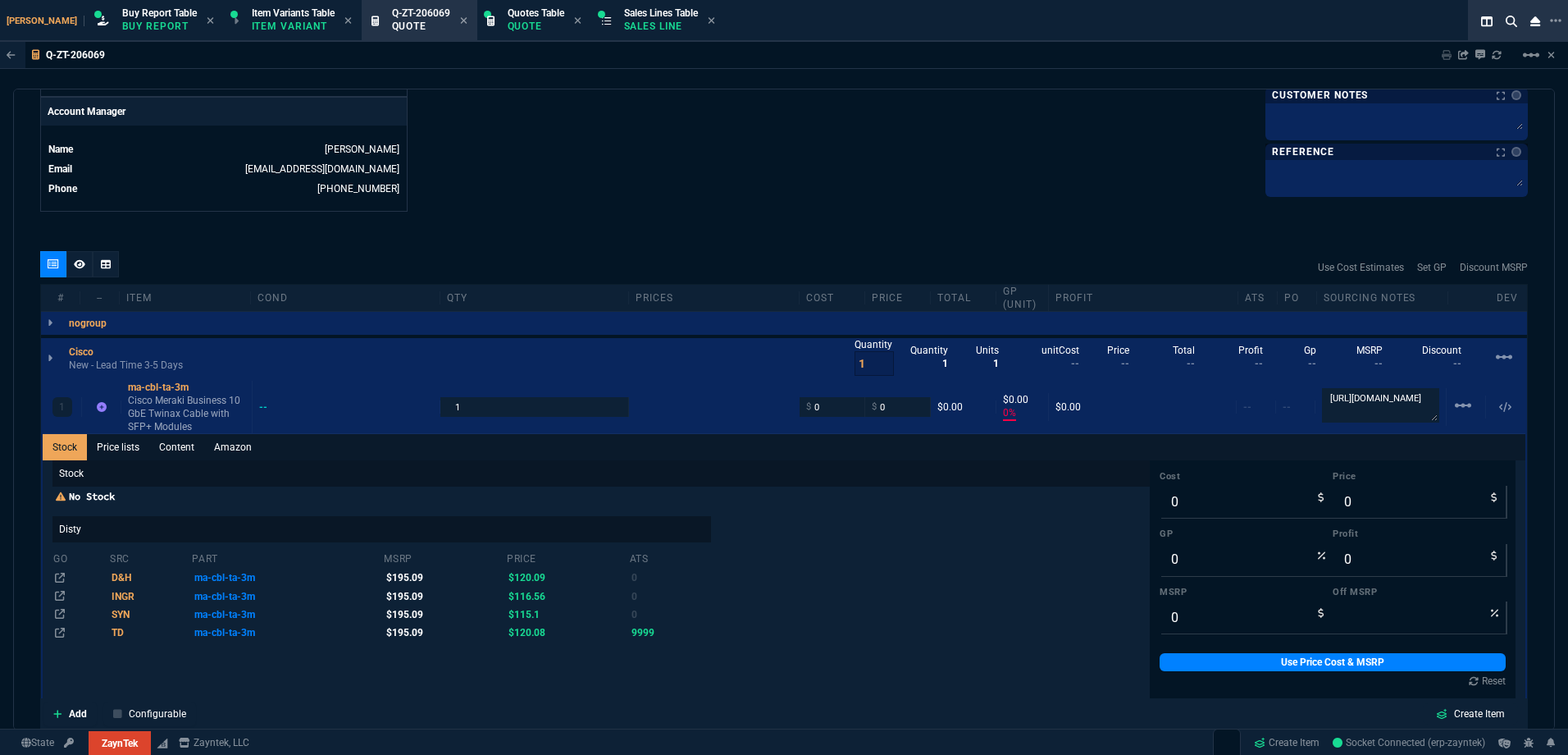
scroll to position [901, 0]
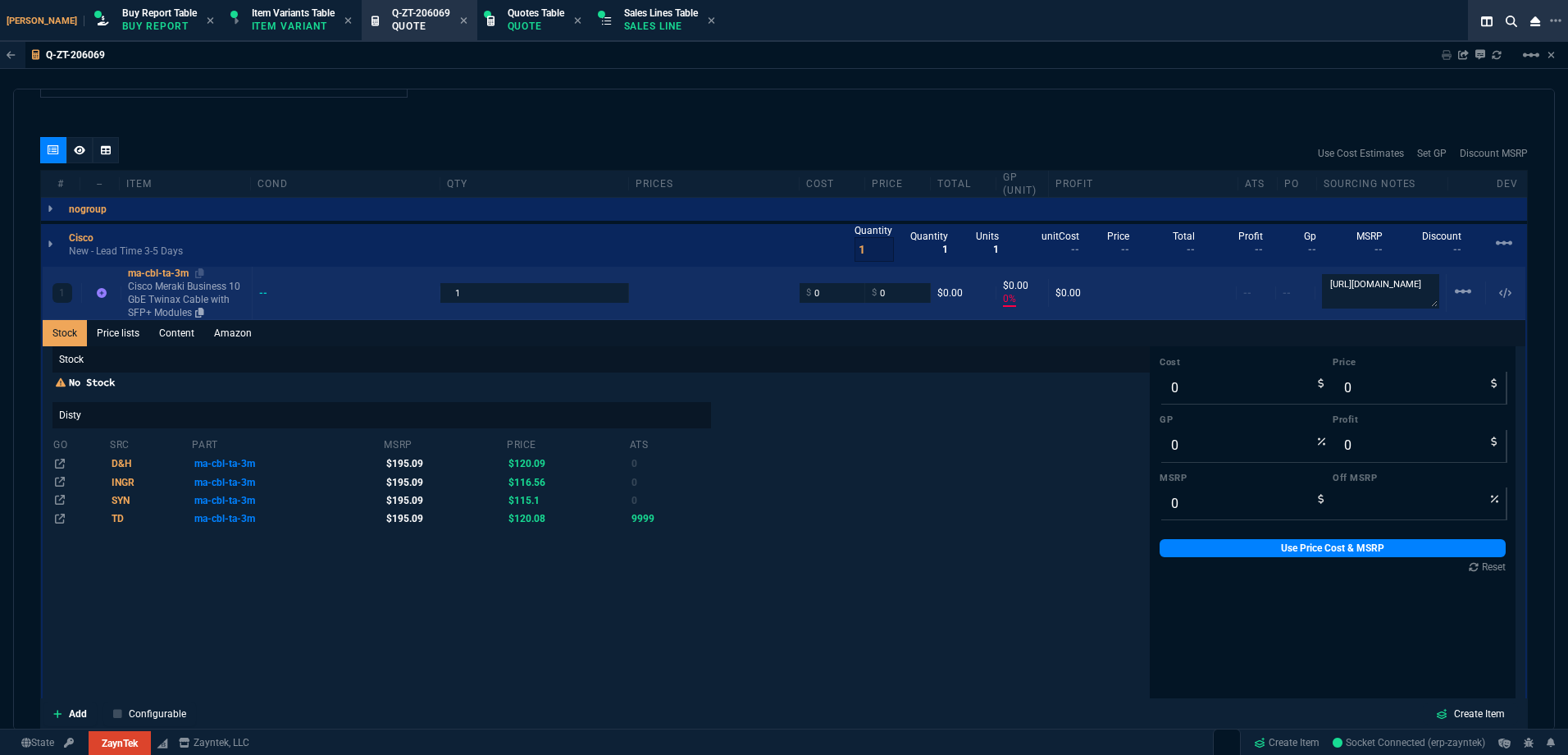
click at [158, 295] on p "Cisco Meraki Business 10 GbE Twinax Cable with SFP+ Modules" at bounding box center [187, 299] width 118 height 39
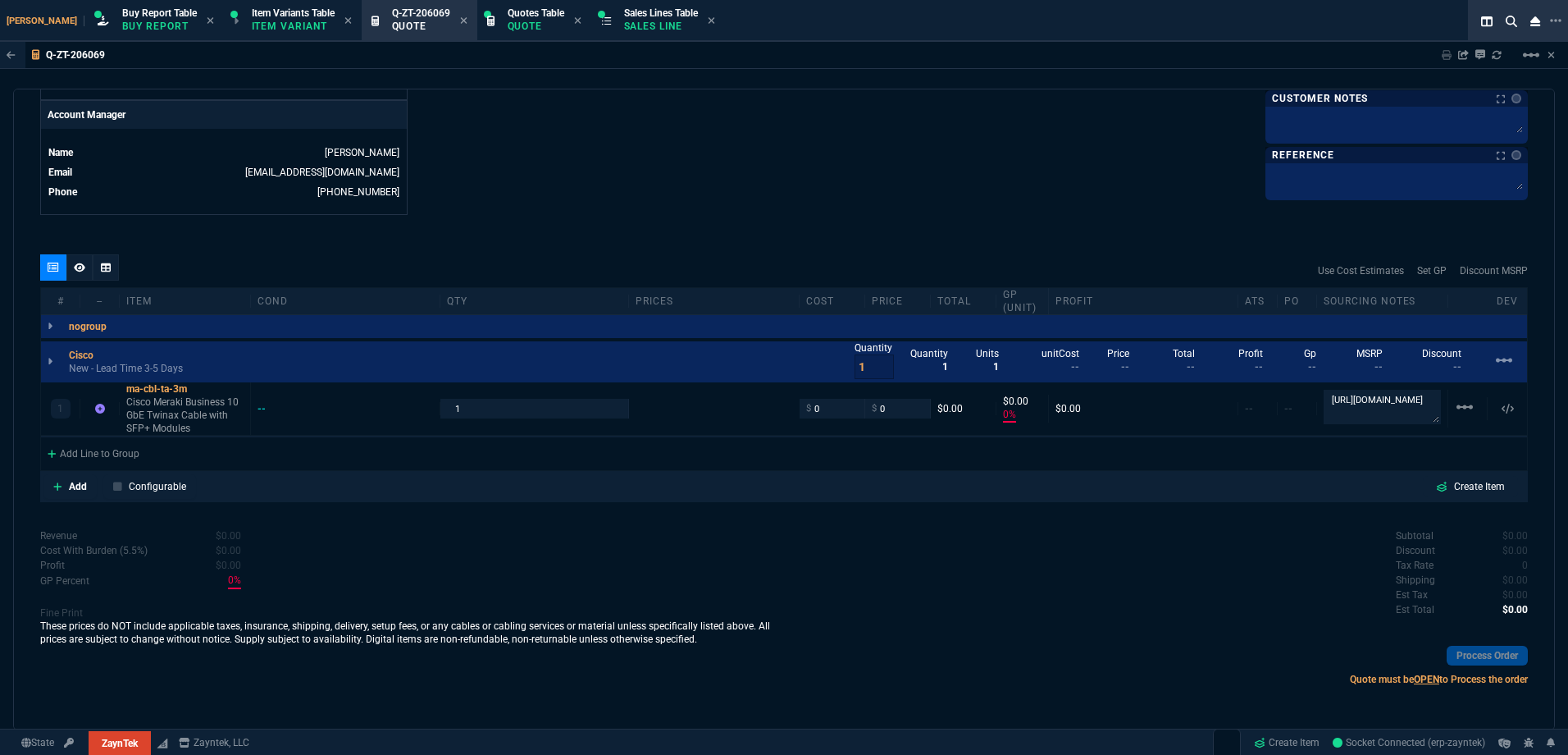
scroll to position [783, 0]
click at [832, 404] on input "0" at bounding box center [832, 408] width 51 height 19
type input "14.94"
type input "-100"
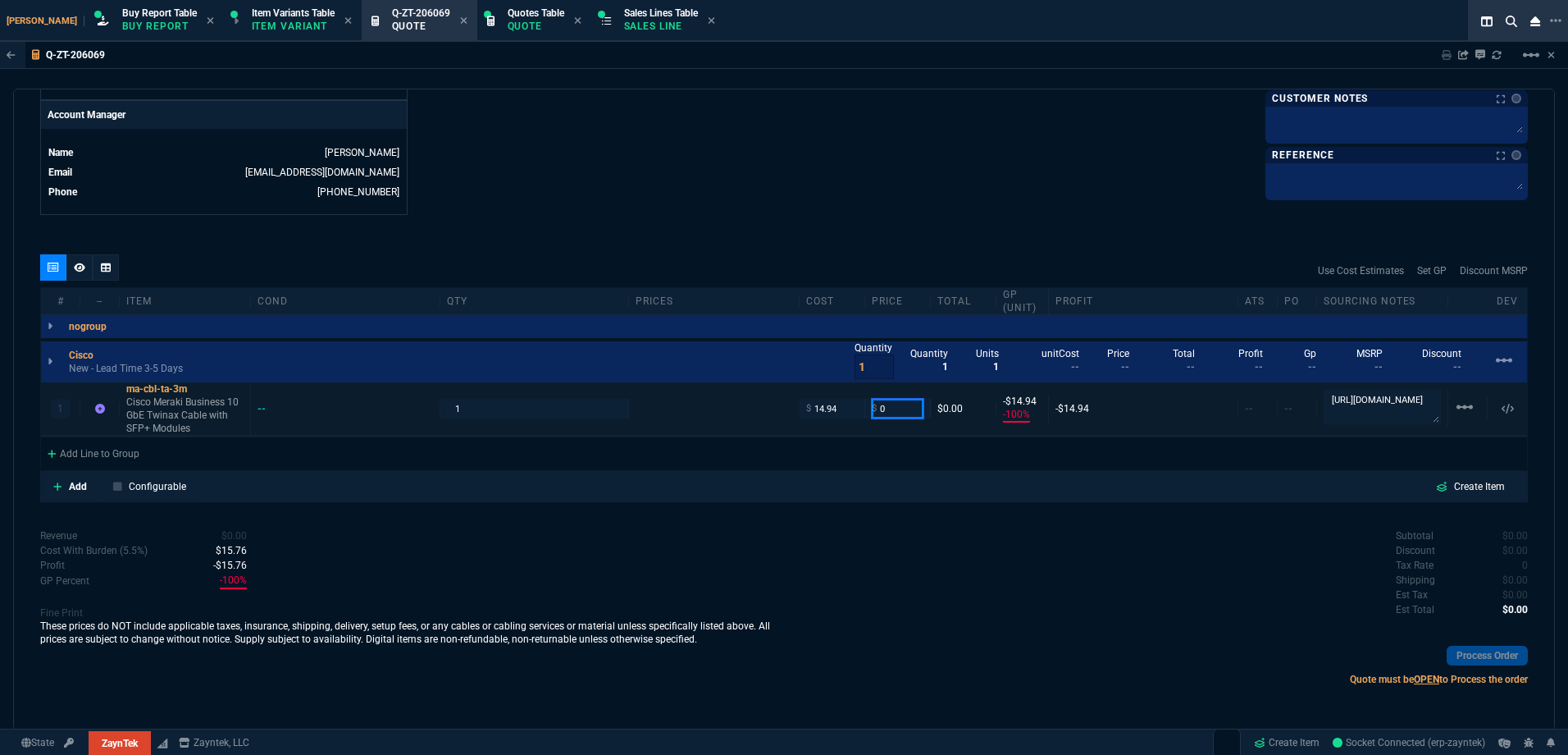
type input "-15"
type input "25"
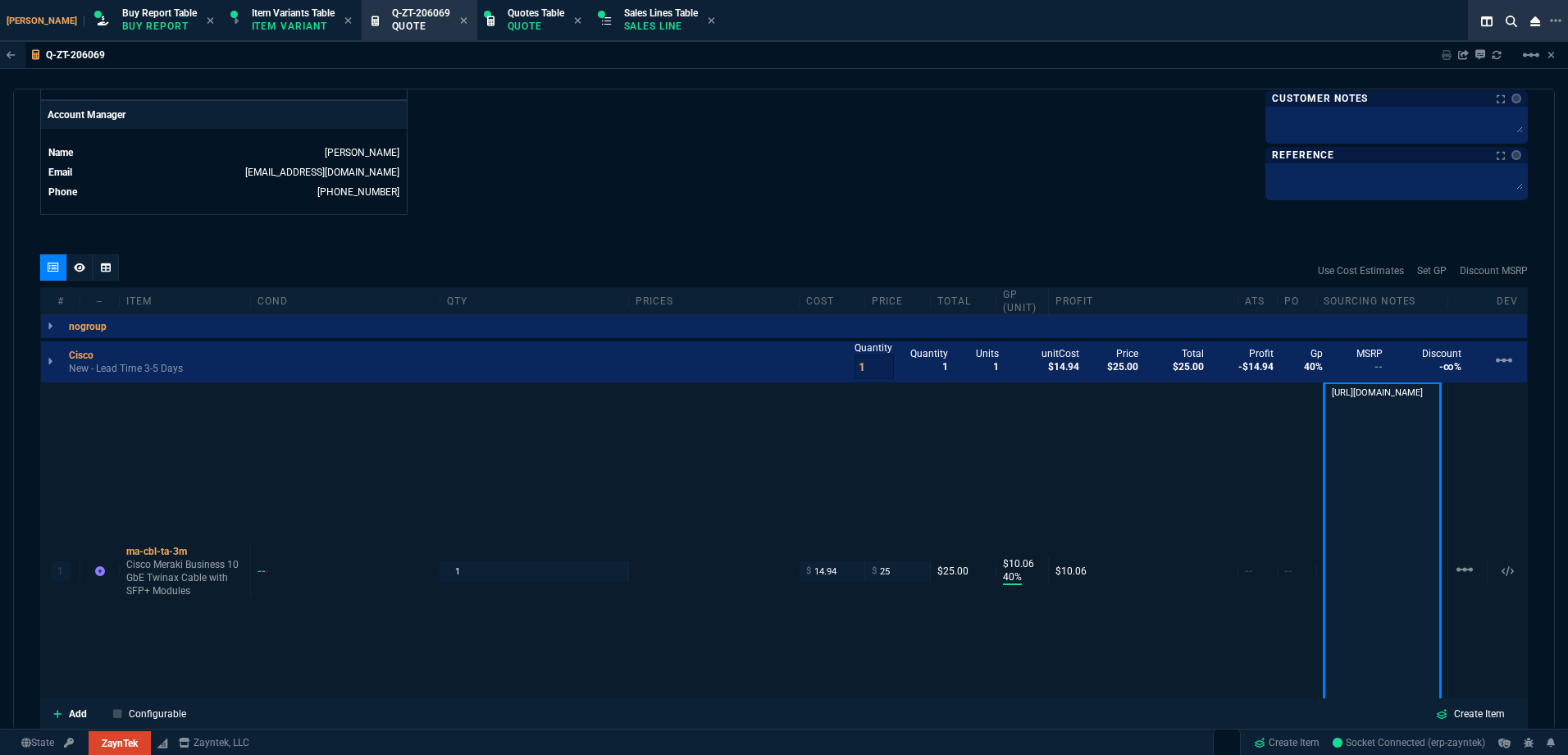
scroll to position [2, 0]
type input "40"
type input "10"
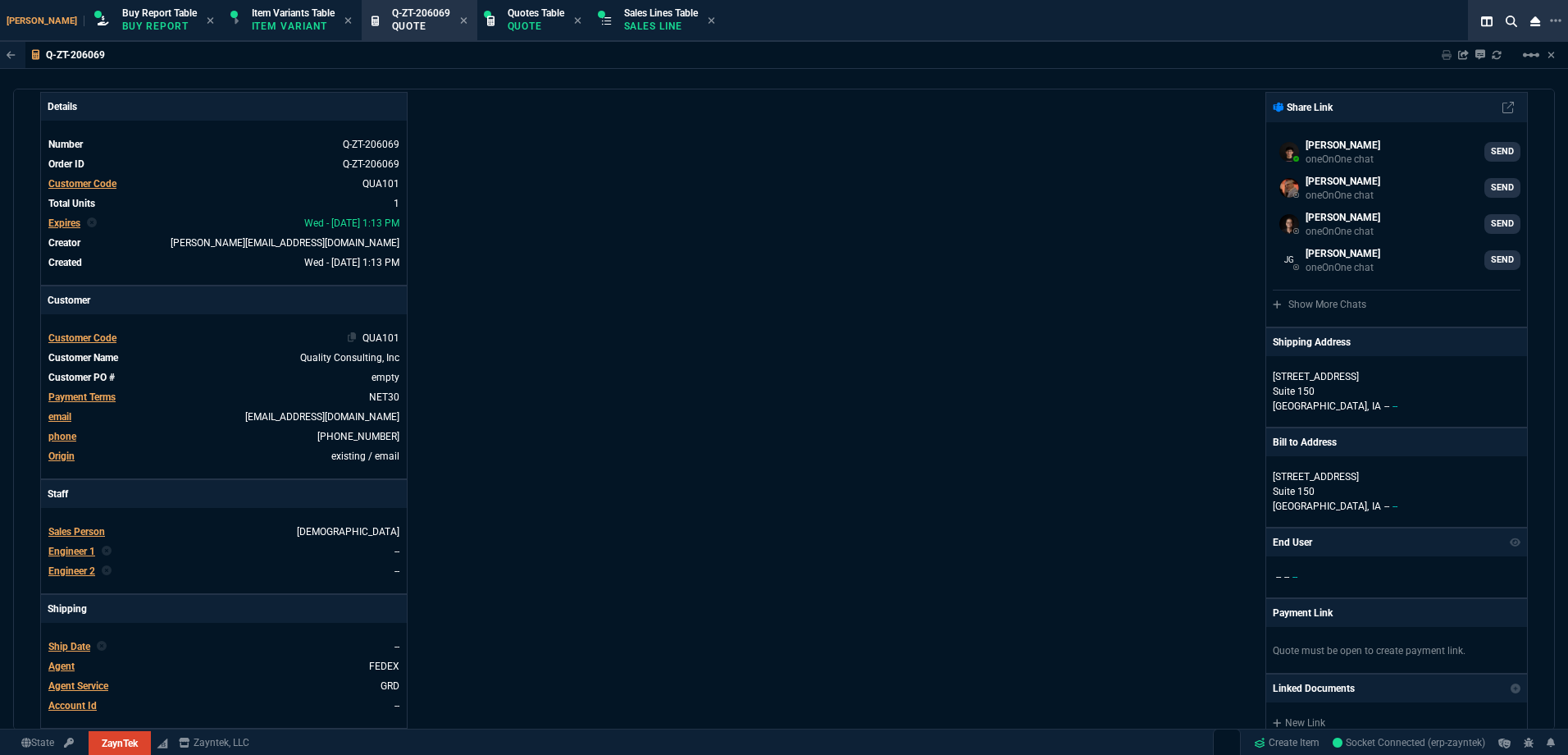
scroll to position [0, 0]
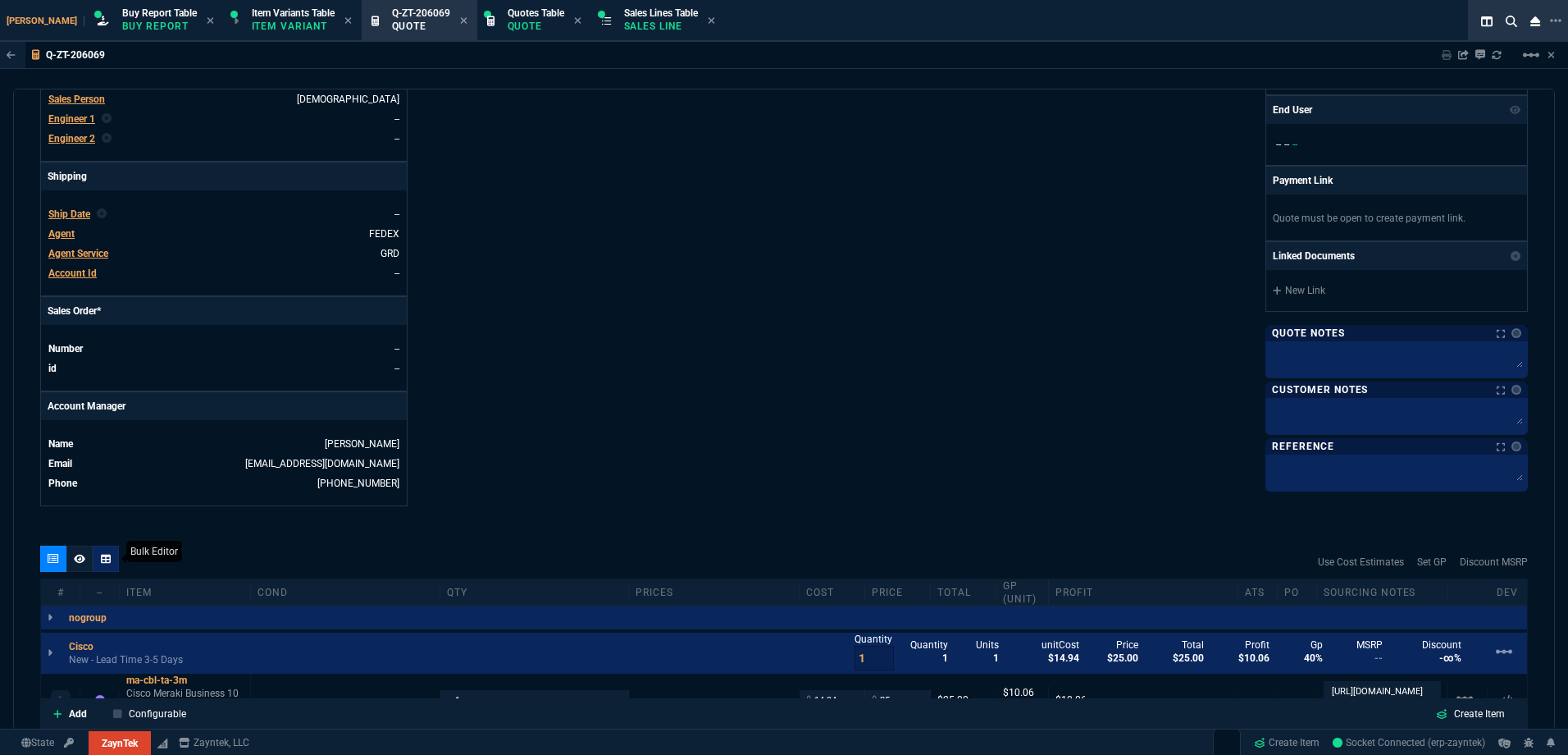
click at [85, 558] on div at bounding box center [80, 559] width 27 height 27
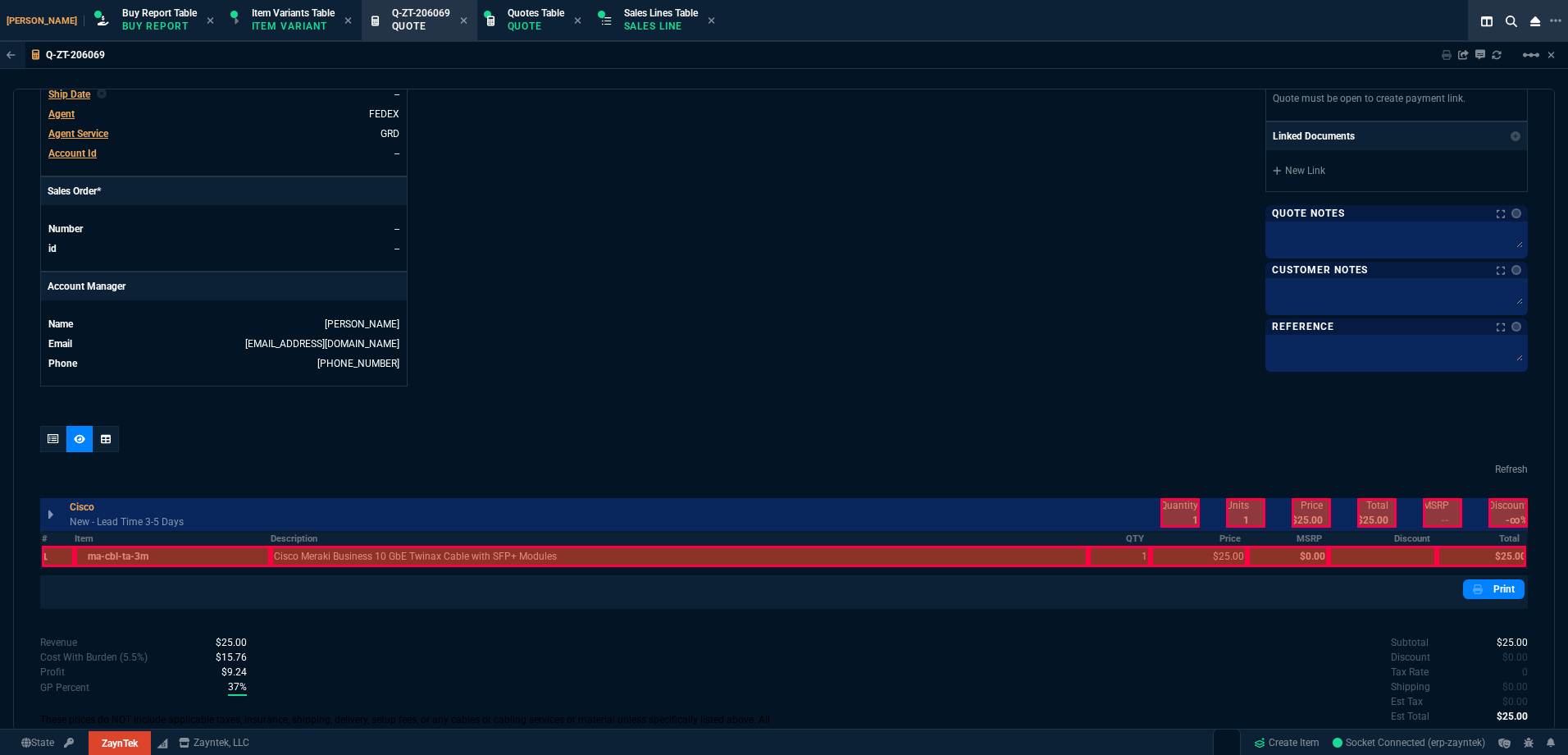
scroll to position [719, 0]
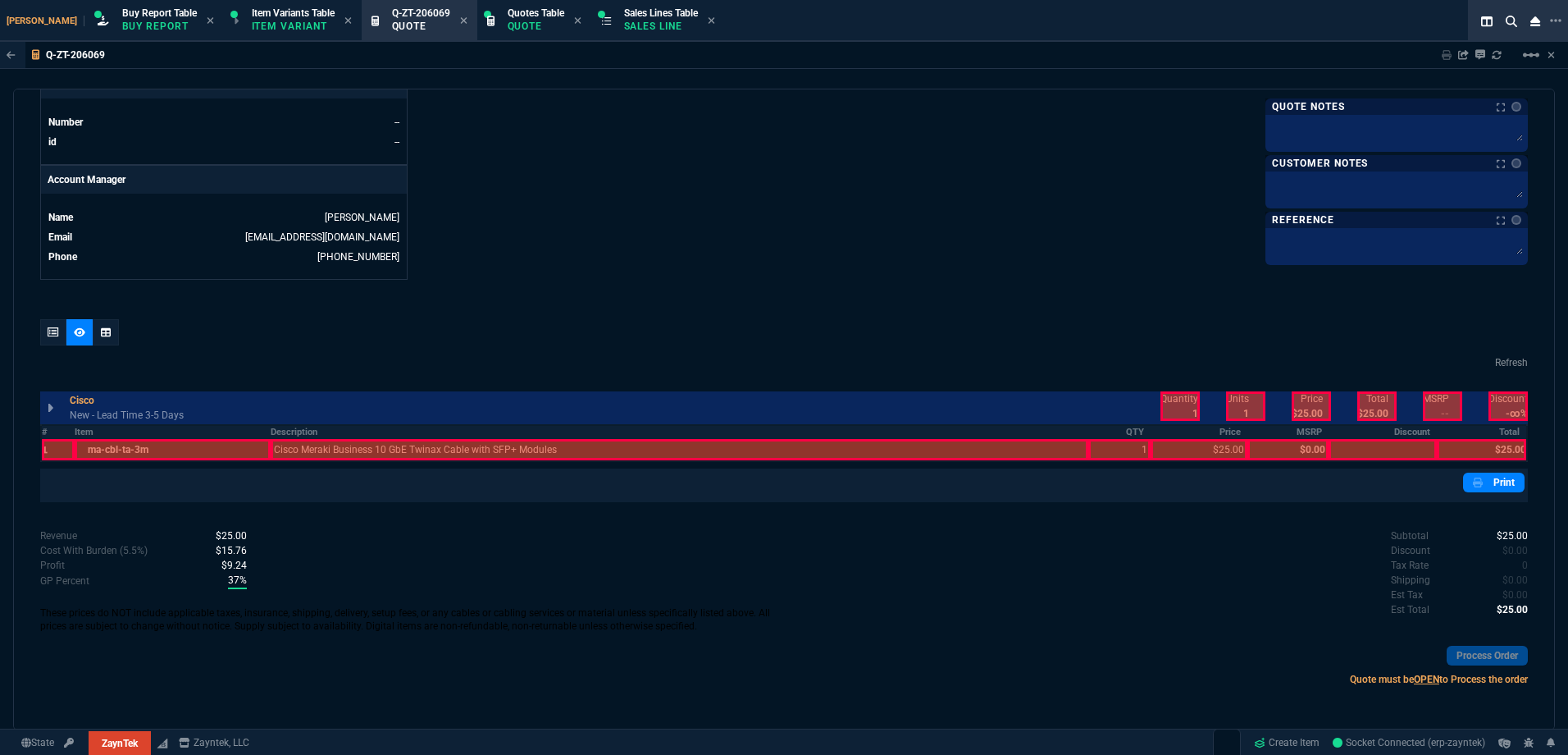
click at [65, 451] on div at bounding box center [58, 450] width 33 height 21
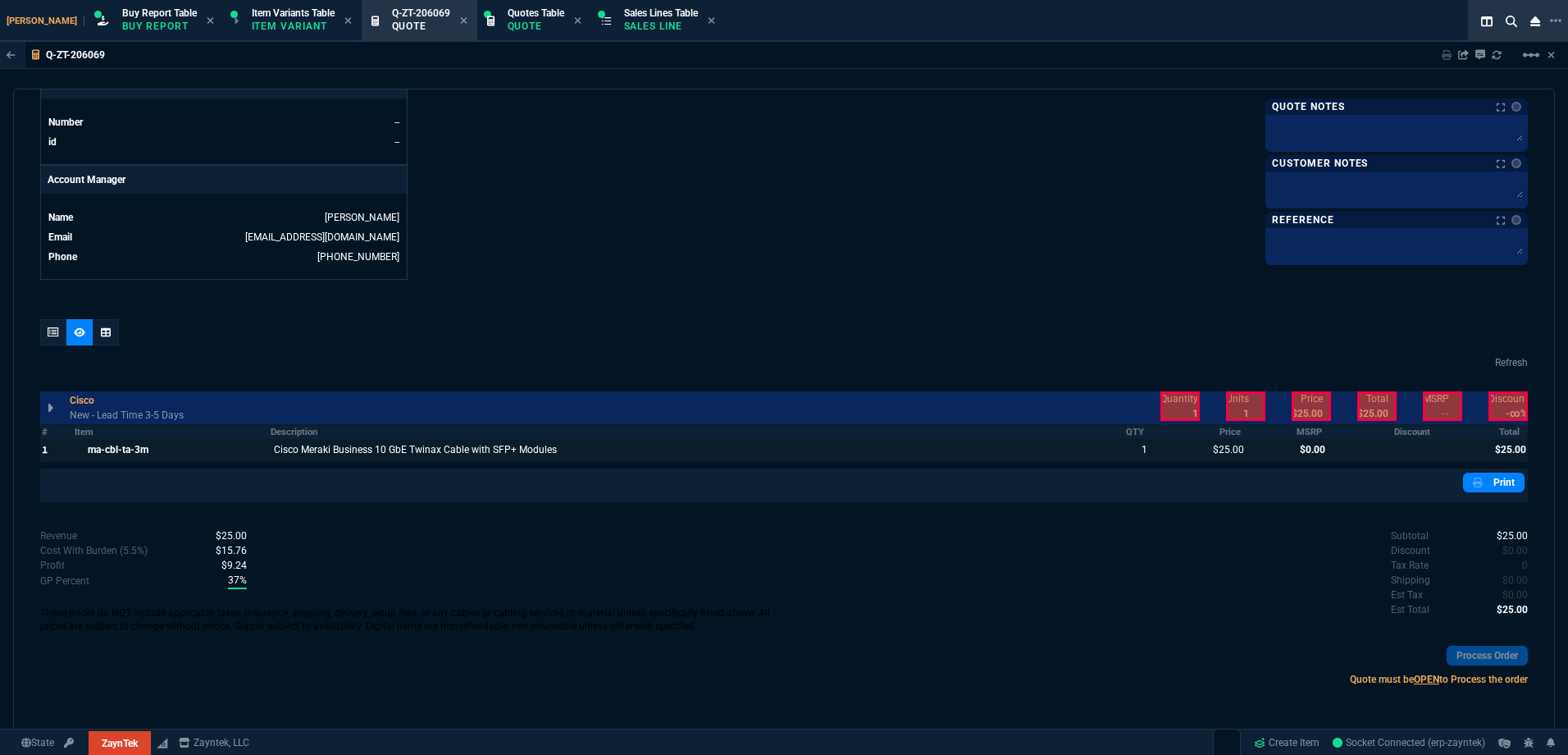
drag, startPoint x: 1308, startPoint y: 443, endPoint x: 1365, endPoint y: 442, distance: 57.0
click at [1320, 443] on tr "1 ma-cbl-ta-3m Cisco Meraki Business 10 GbE Twinax Cable with SFP+ Modules 1 $2…" at bounding box center [784, 450] width 1487 height 22
click at [1403, 441] on div at bounding box center [1383, 450] width 109 height 21
drag, startPoint x: 1304, startPoint y: 410, endPoint x: 1354, endPoint y: 410, distance: 50.0
click at [1306, 410] on div at bounding box center [1311, 405] width 39 height 29
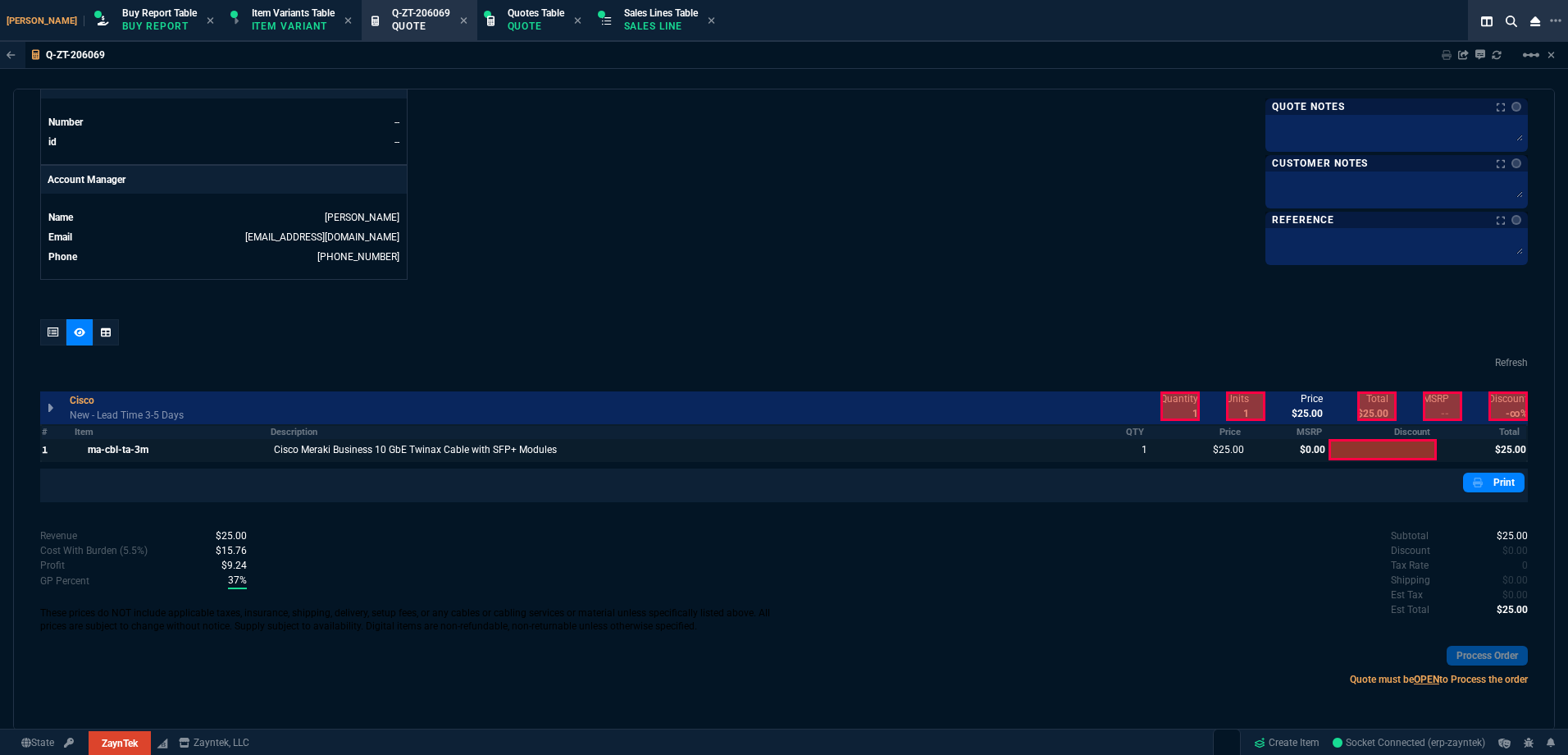
click at [1357, 410] on div at bounding box center [1377, 405] width 39 height 29
drag, startPoint x: 1166, startPoint y: 410, endPoint x: 522, endPoint y: 413, distance: 644.0
click at [1163, 410] on div at bounding box center [1180, 405] width 39 height 29
click at [50, 343] on div at bounding box center [53, 333] width 27 height 27
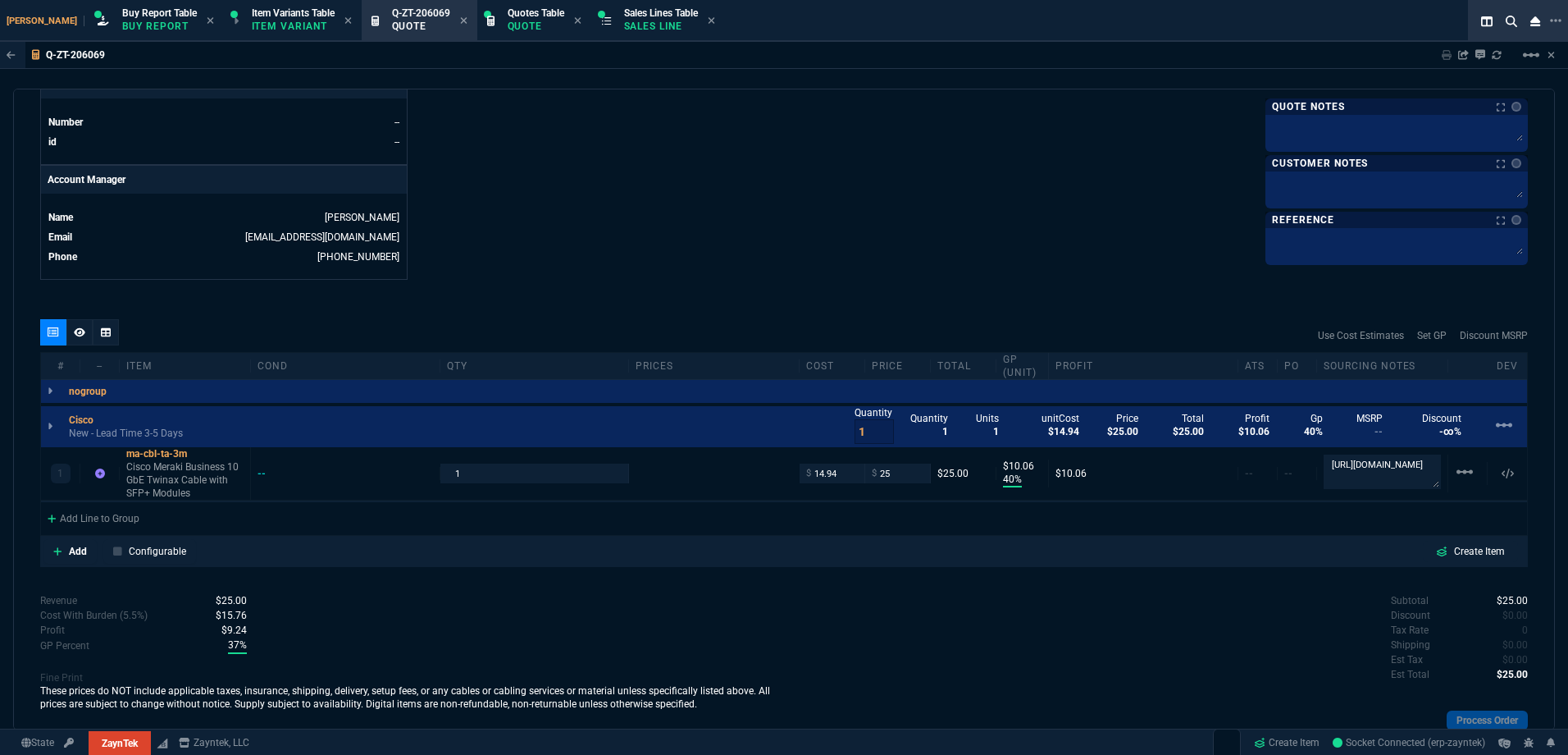
type input "40"
type input "10"
drag, startPoint x: 857, startPoint y: 430, endPoint x: 828, endPoint y: 429, distance: 29.0
click at [831, 431] on div "Cisco New - Lead Time 3-5 Days Quantity 1 Quantity 1 Units 1 unitCost $14.94 Pr…" at bounding box center [784, 427] width 1487 height 41
type input "6"
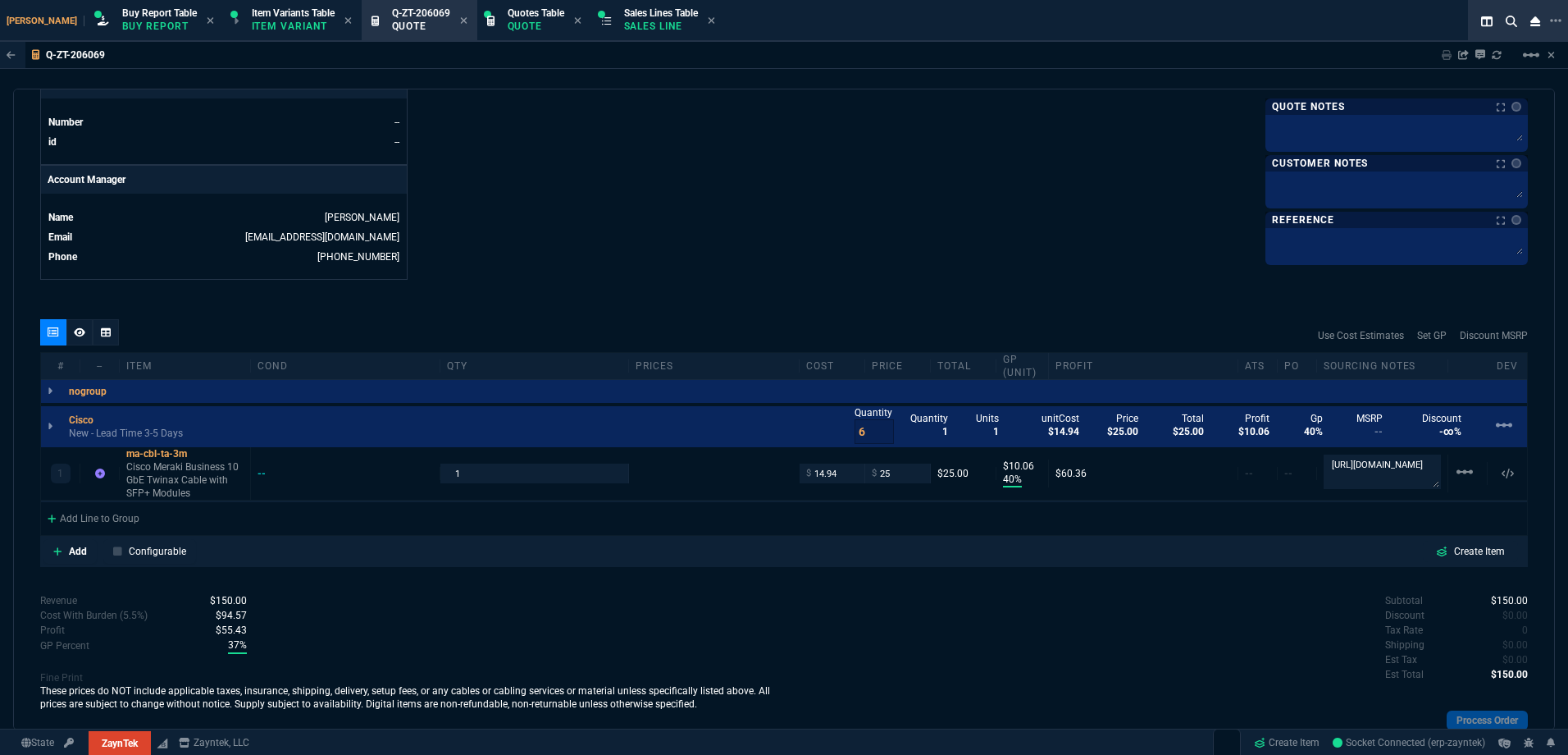
click at [79, 326] on div at bounding box center [80, 333] width 27 height 27
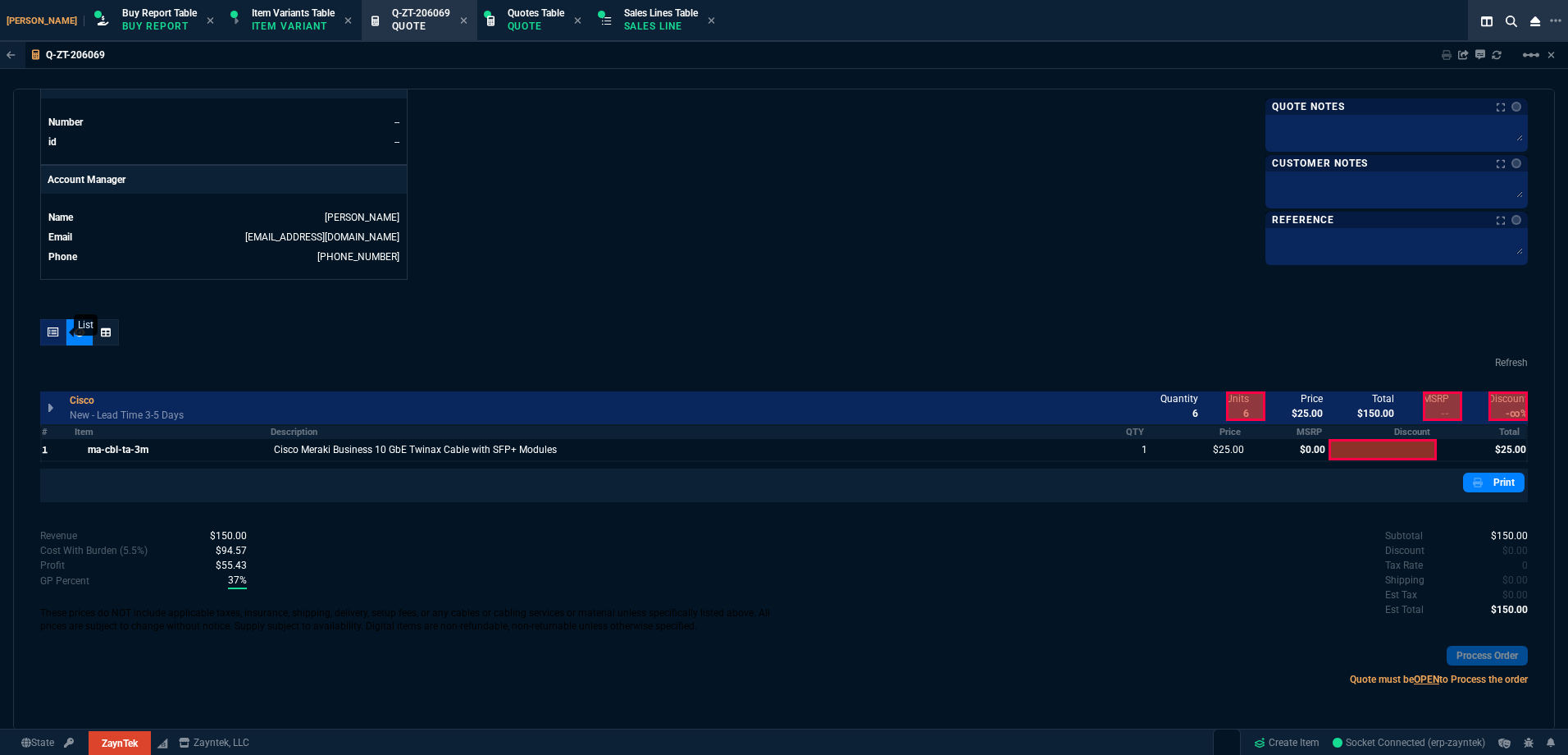
click at [62, 332] on div at bounding box center [53, 333] width 27 height 27
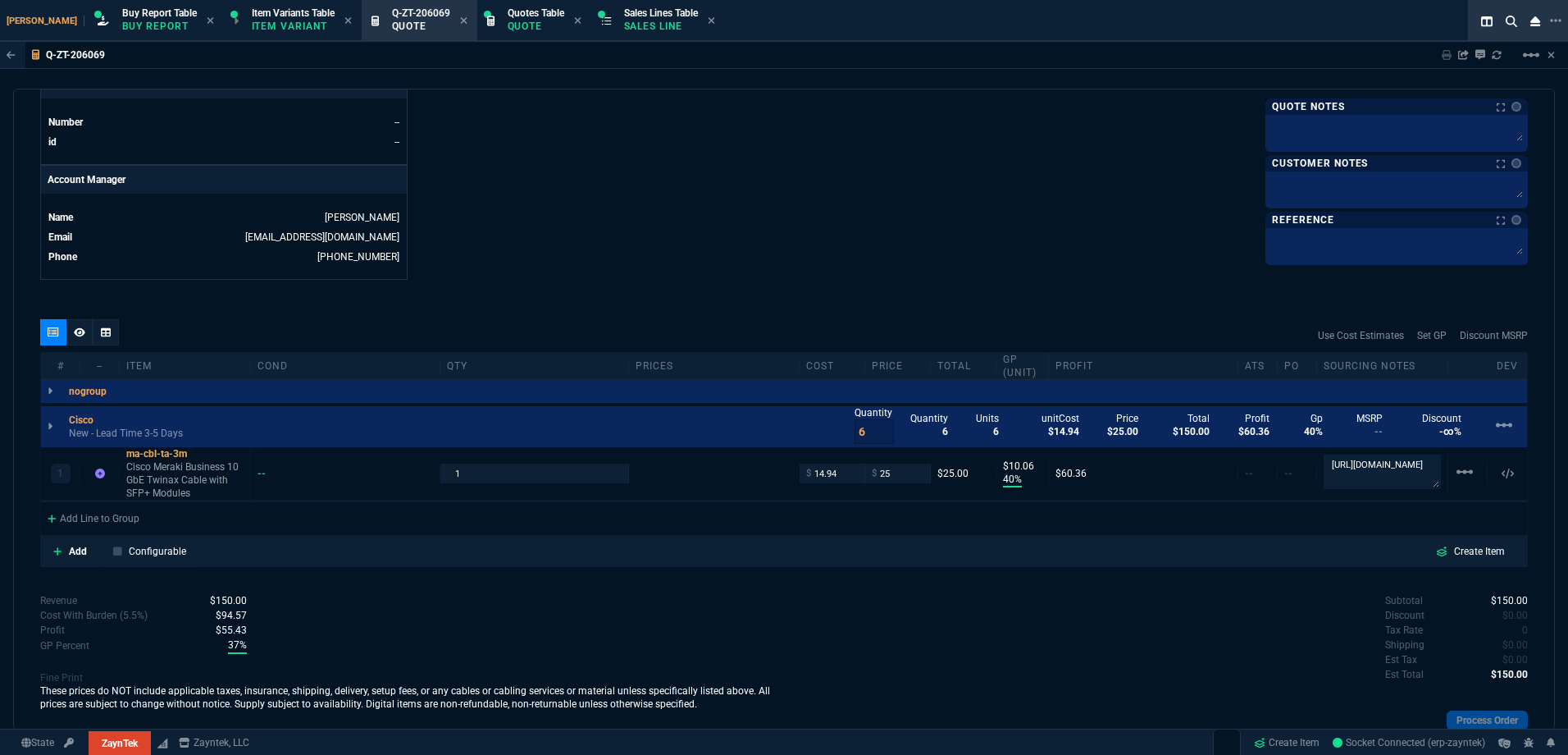
type input "40"
type input "10"
drag, startPoint x: 139, startPoint y: 490, endPoint x: 188, endPoint y: 474, distance: 51.5
click at [141, 490] on p "Cisco Meraki Business 10 GbE Twinax Cable with SFP+ Modules" at bounding box center [185, 480] width 118 height 39
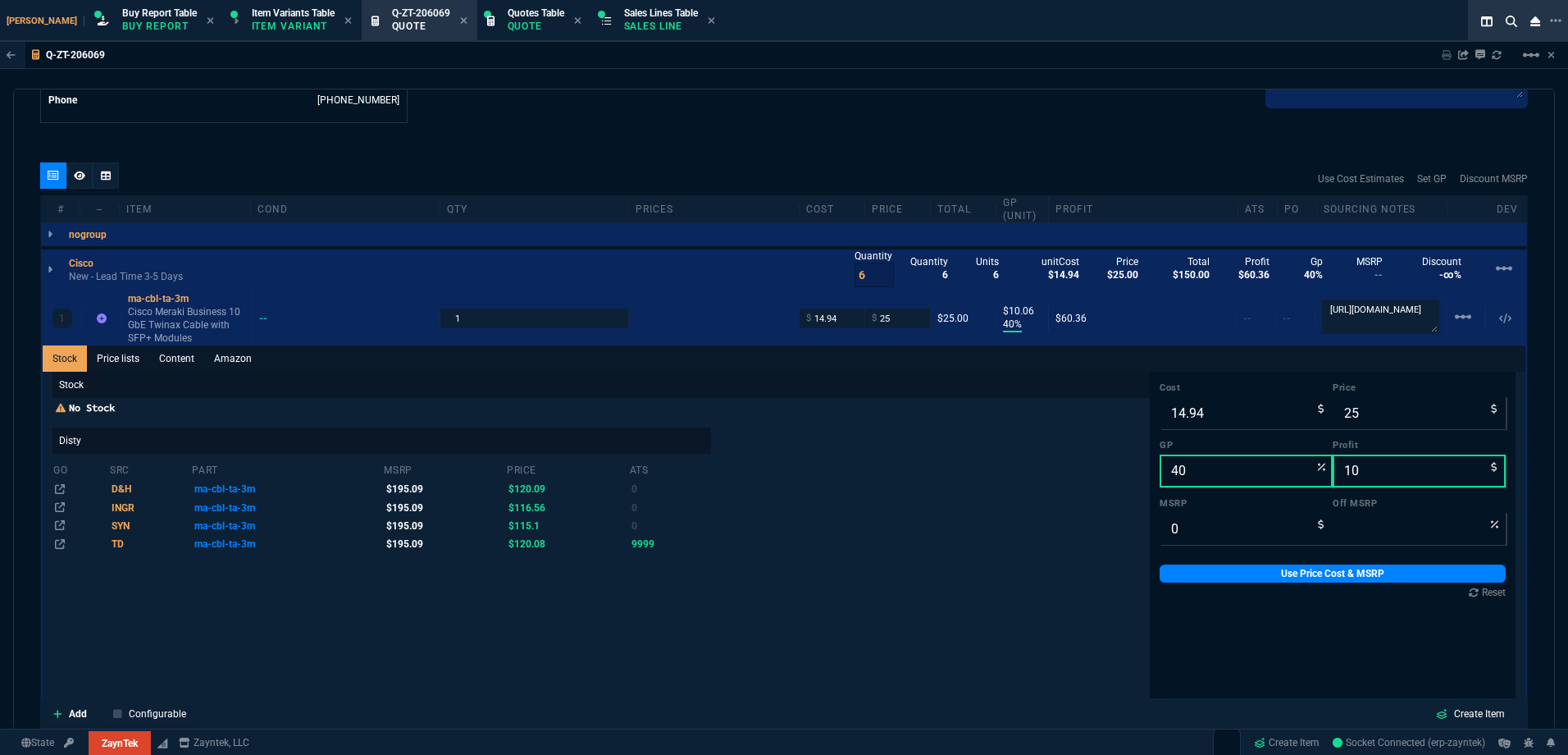
scroll to position [965, 0]
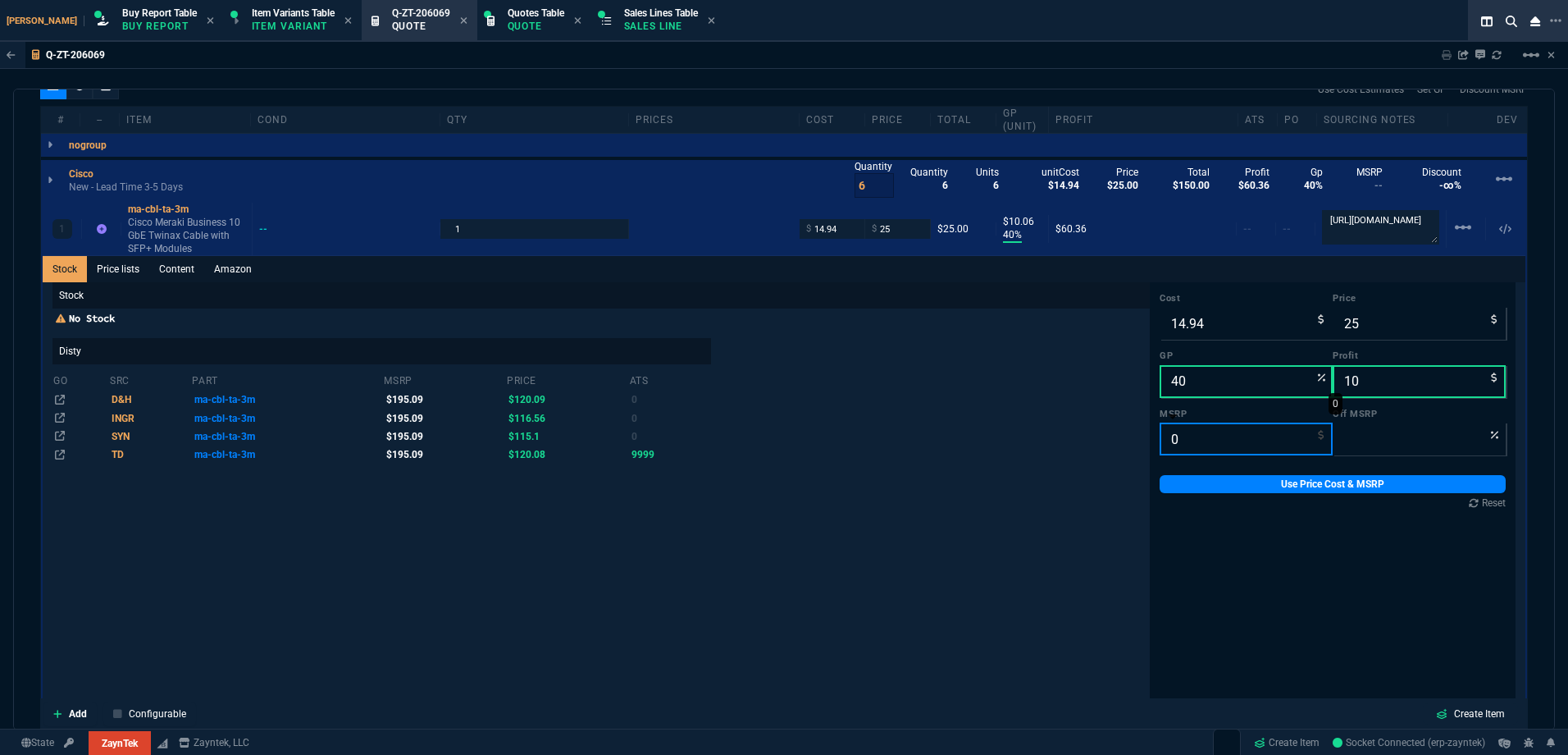
click at [1164, 444] on input "0" at bounding box center [1247, 438] width 173 height 33
type input "1"
type input "-2400"
type input "19"
type input "-32"
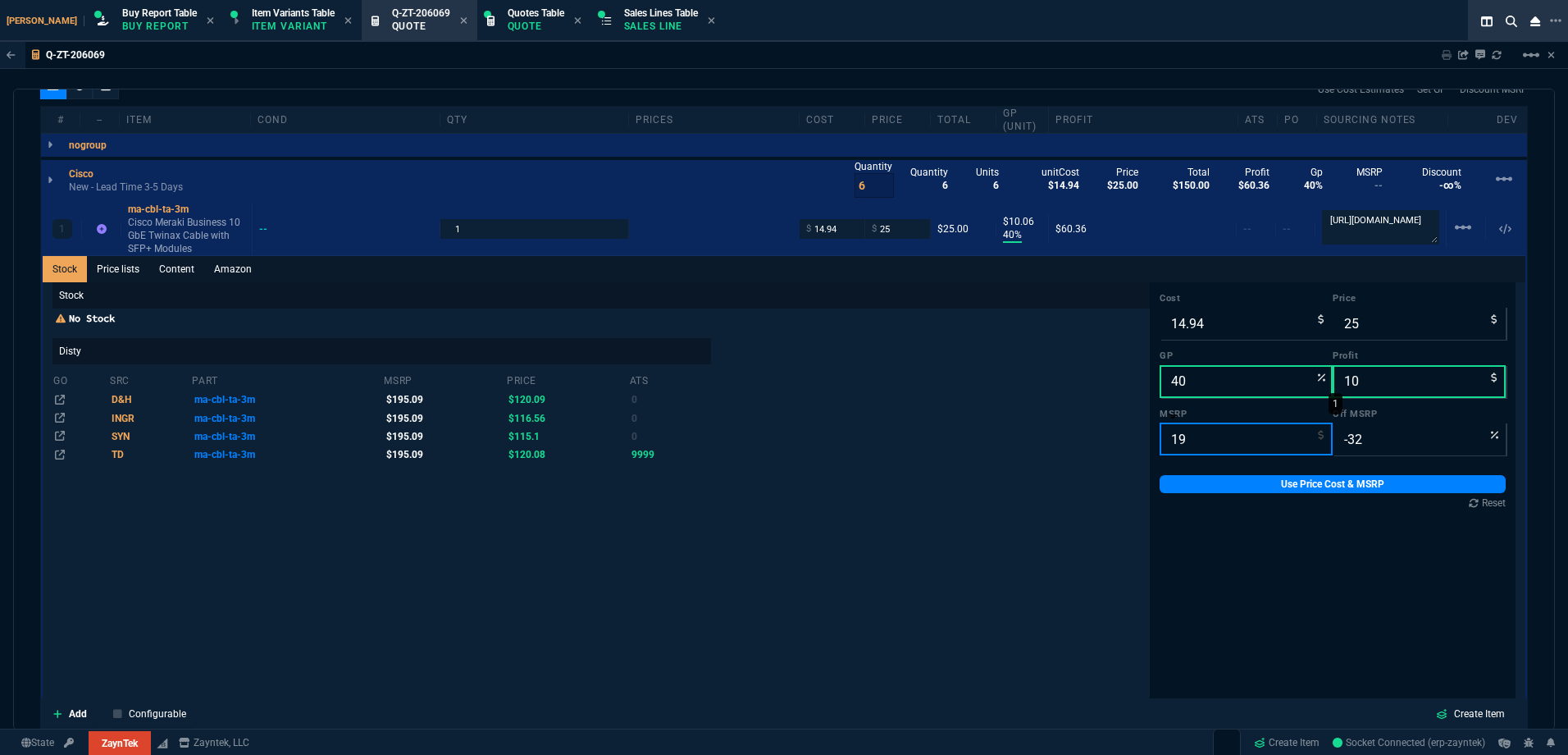
type input "195"
type input "87"
type input "195.09"
drag, startPoint x: 1194, startPoint y: 487, endPoint x: 603, endPoint y: 328, distance: 612.0
click at [1193, 488] on link "Use Price Cost & MSRP" at bounding box center [1333, 484] width 346 height 18
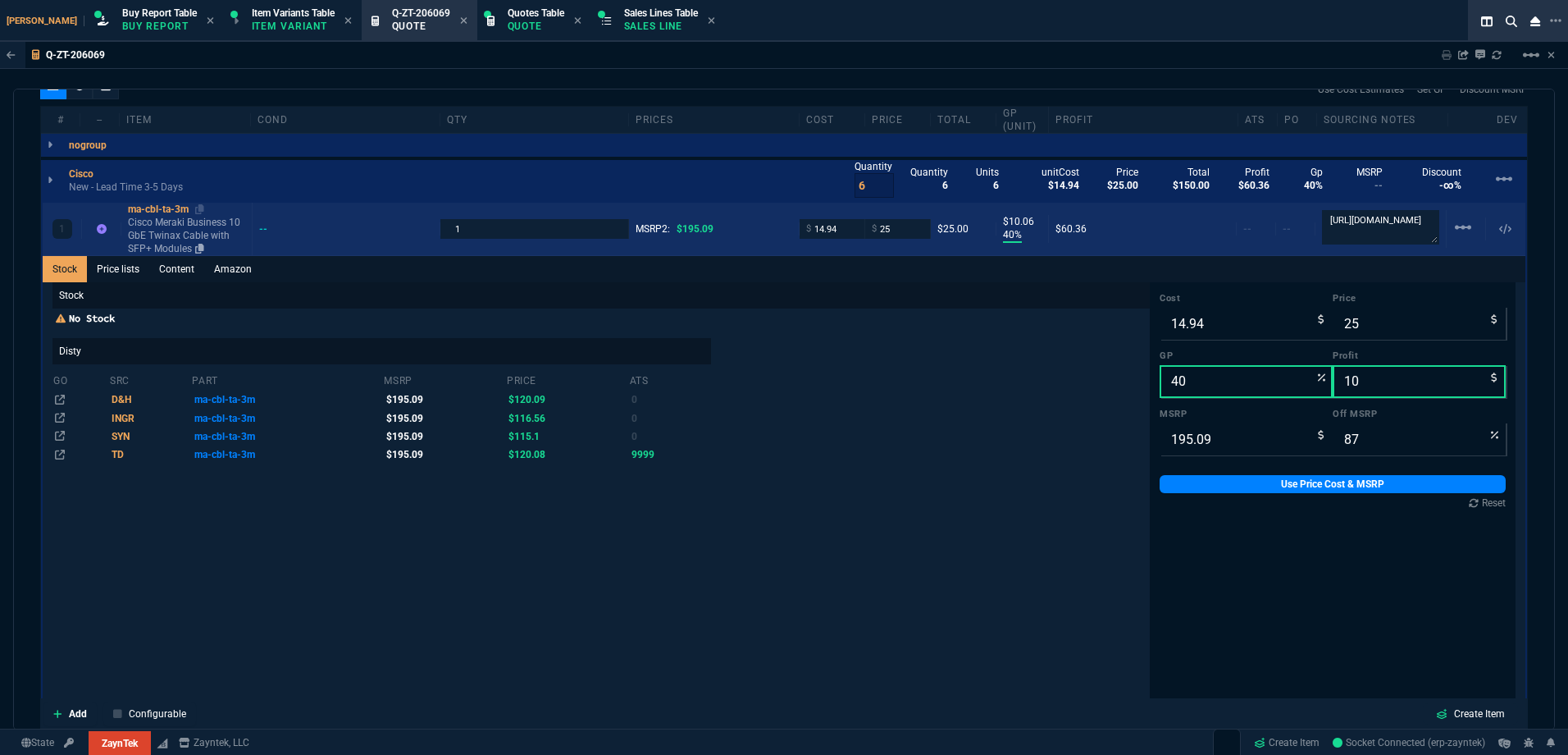
click at [196, 242] on p "Cisco Meraki Business 10 GbE Twinax Cable with SFP+ Modules" at bounding box center [187, 235] width 118 height 39
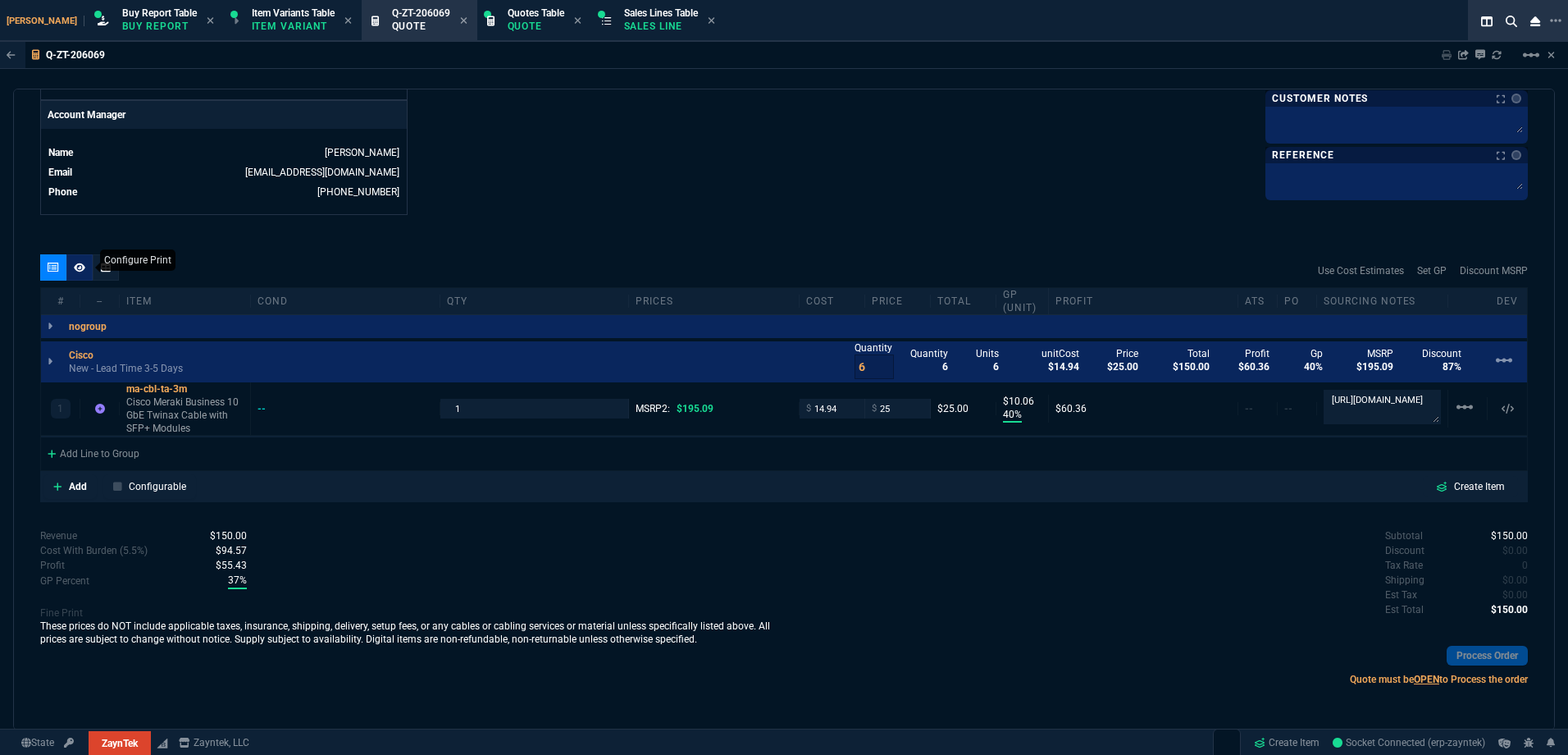
click at [81, 269] on icon at bounding box center [79, 267] width 12 height 10
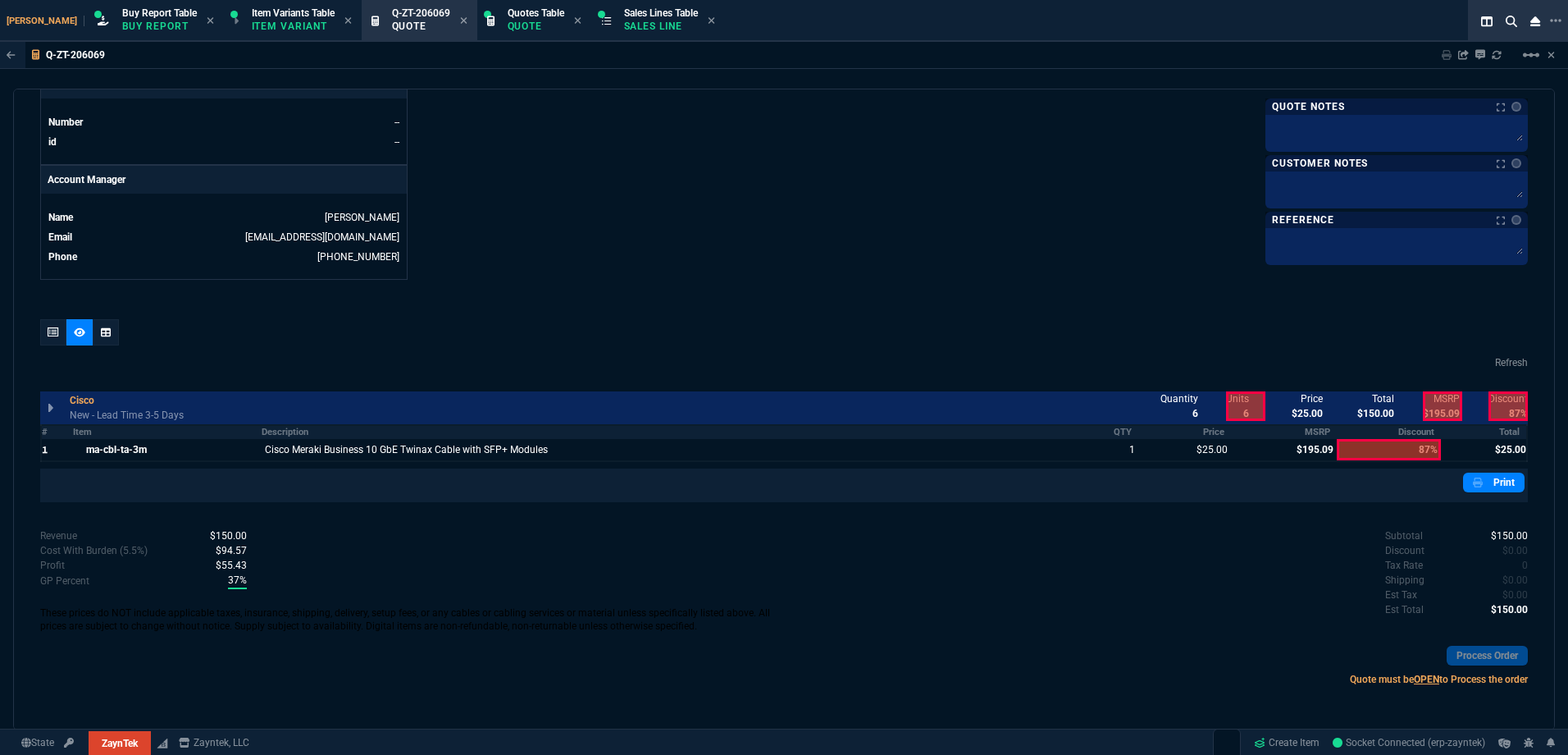
scroll to position [719, 0]
click at [1308, 455] on div at bounding box center [1284, 450] width 106 height 21
drag, startPoint x: 1431, startPoint y: 412, endPoint x: 1478, endPoint y: 410, distance: 47.0
click at [1452, 411] on div at bounding box center [1442, 405] width 39 height 29
click at [1479, 410] on div "Quantity 6 Units 6 unitCost $14.94 Price $25.00 Total $150.00 Profit $60.36 Gp …" at bounding box center [1336, 405] width 384 height 36
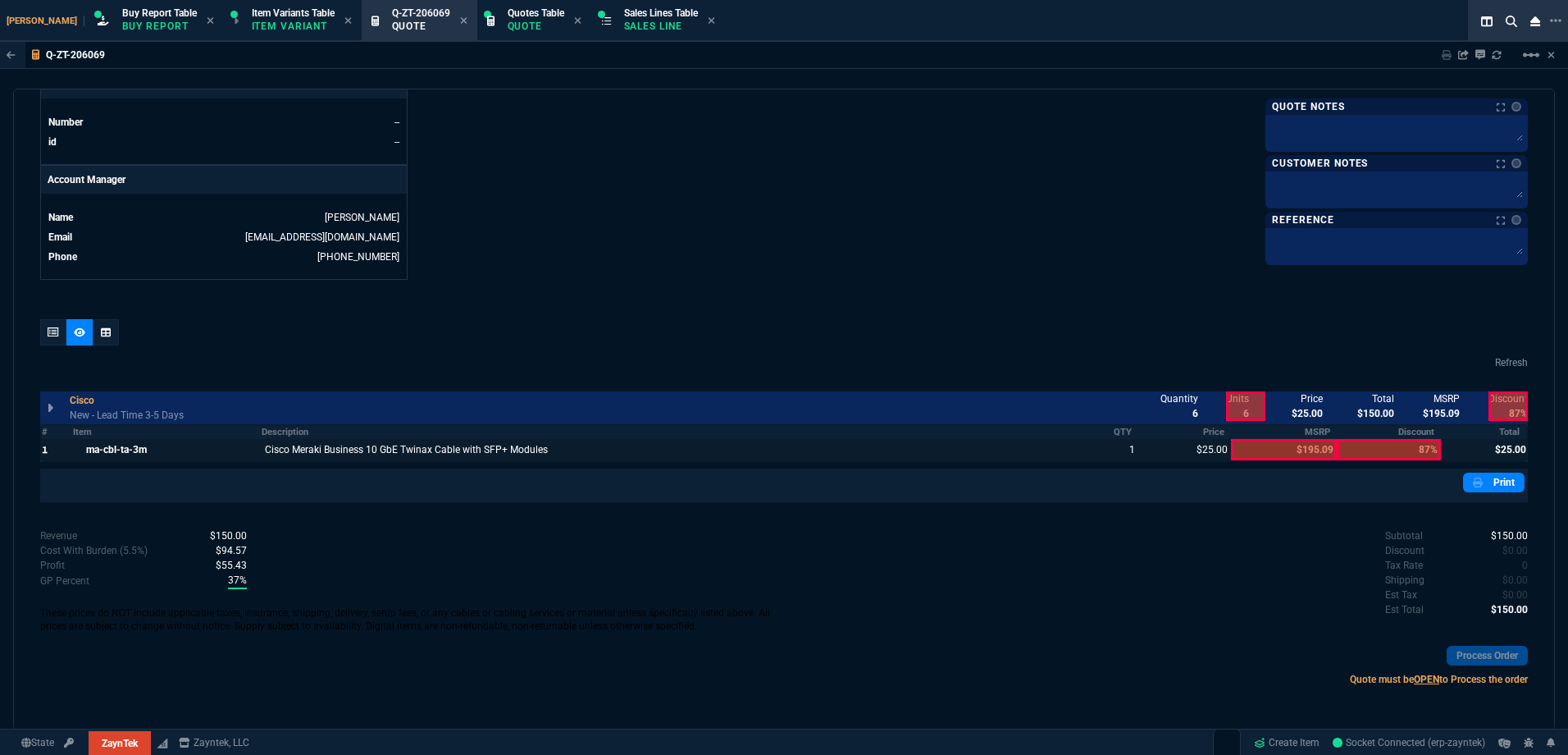
click at [1526, 410] on div "quote Q-ZT-206069 draft ZaynTek, LLC [STREET_ADDRESS] Details Number Q-ZT-20606…" at bounding box center [784, 409] width 1542 height 642
click at [1502, 408] on div at bounding box center [1508, 405] width 39 height 29
click at [59, 333] on icon at bounding box center [53, 332] width 12 height 10
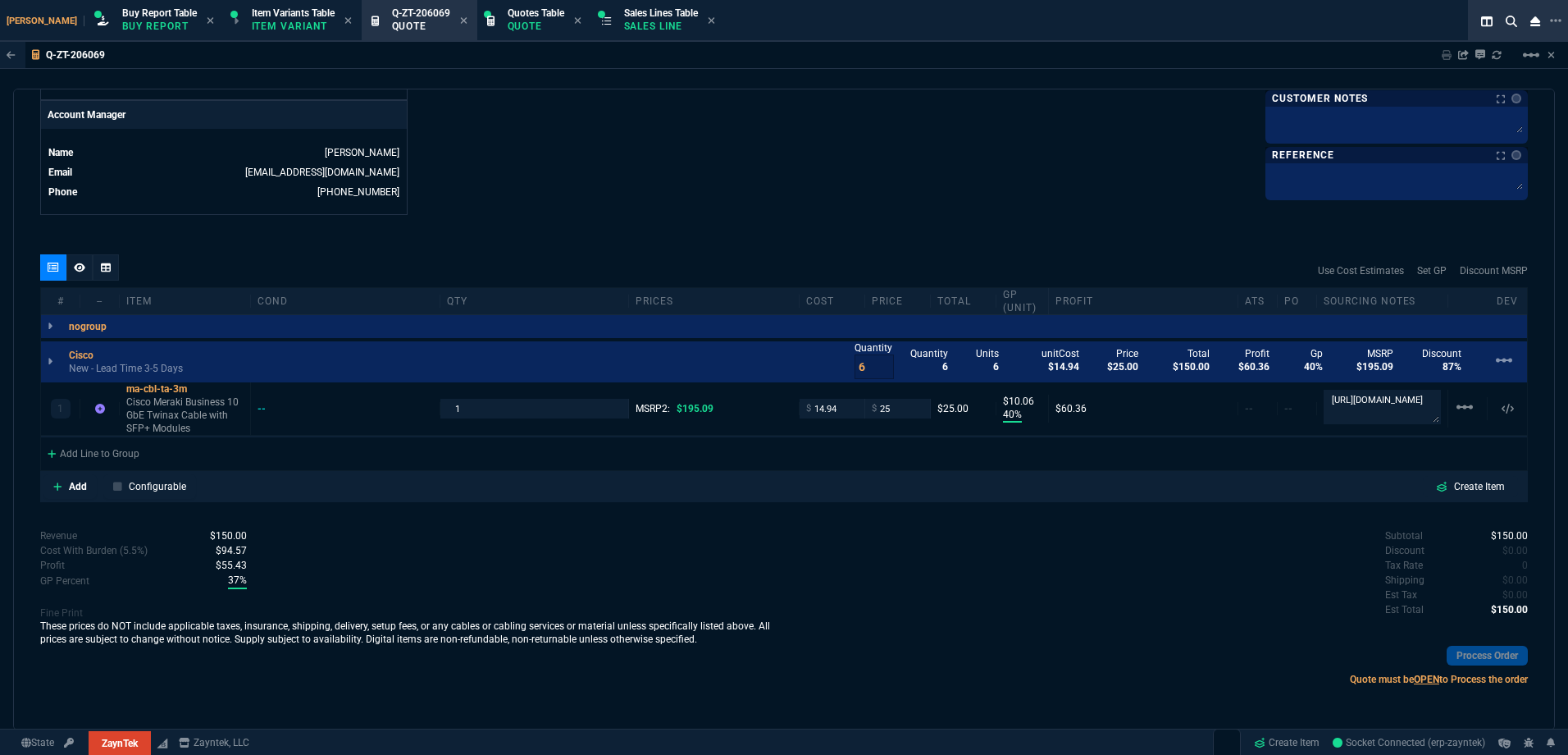
type input "40"
type input "10"
type input "87"
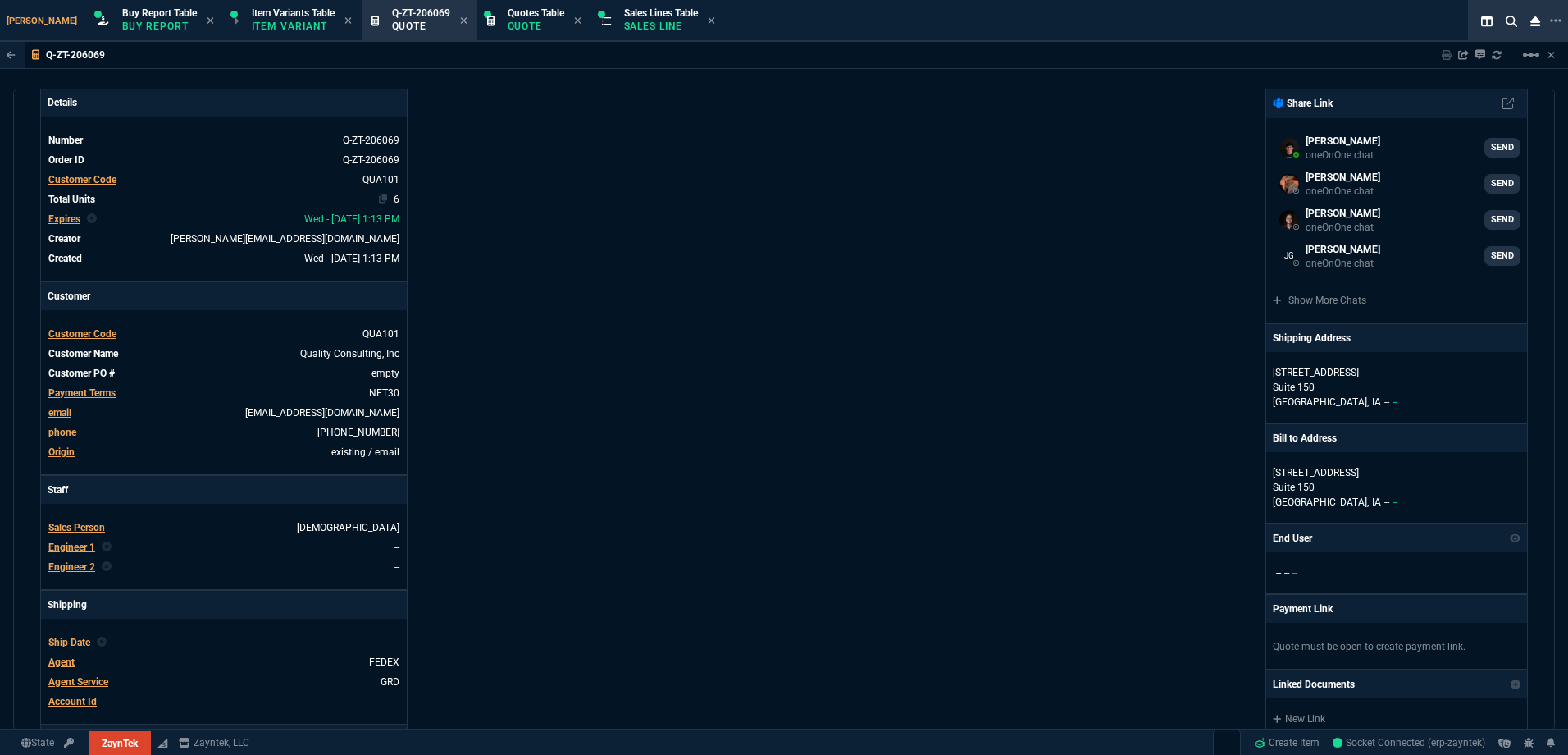
scroll to position [0, 0]
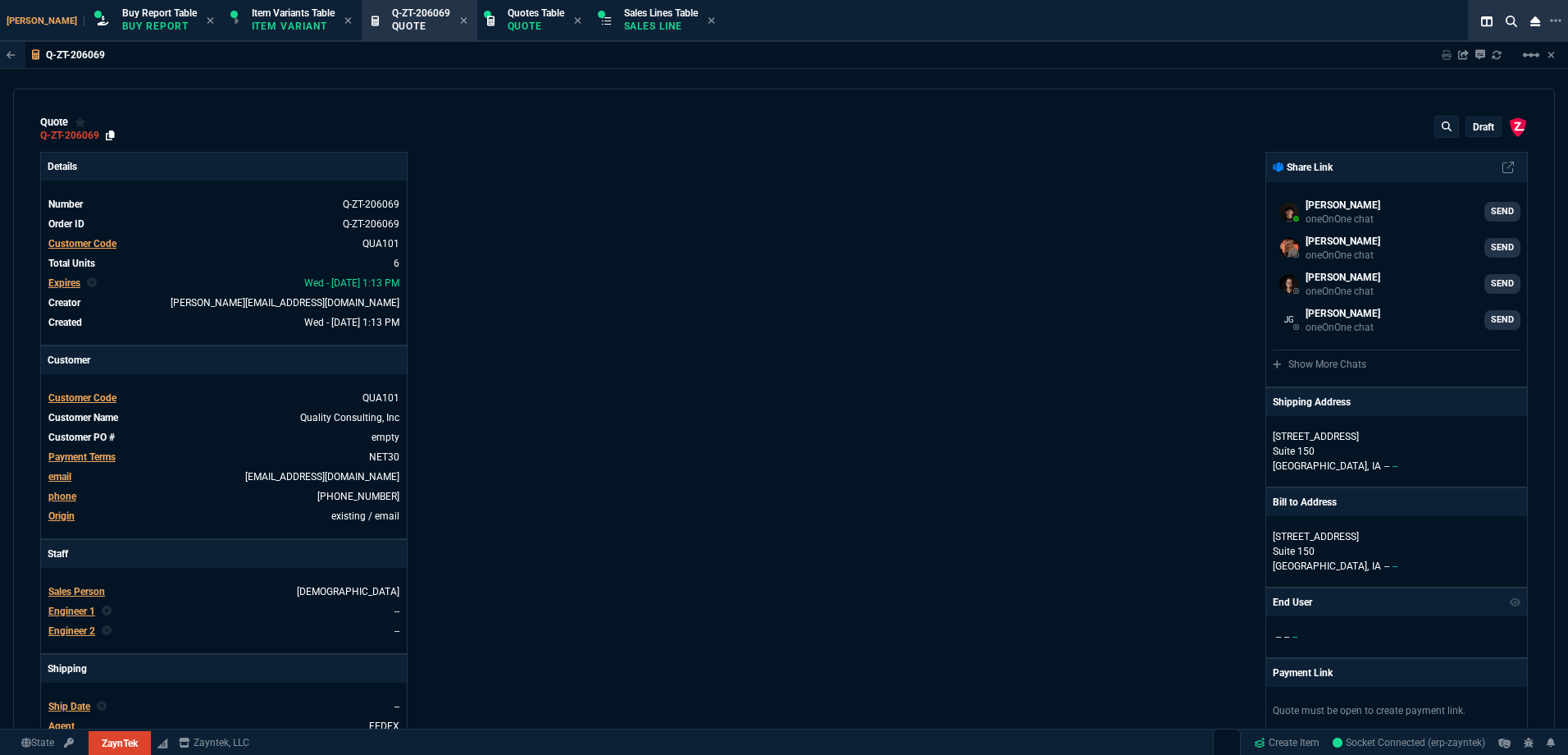
click at [113, 135] on div "quote Q-ZT-206069 draft ZaynTek, LLC [STREET_ADDRESS]" at bounding box center [784, 129] width 1488 height 27
click at [103, 137] on div "Q-ZT-206069" at bounding box center [77, 135] width 74 height 13
click at [111, 139] on icon at bounding box center [111, 135] width 9 height 10
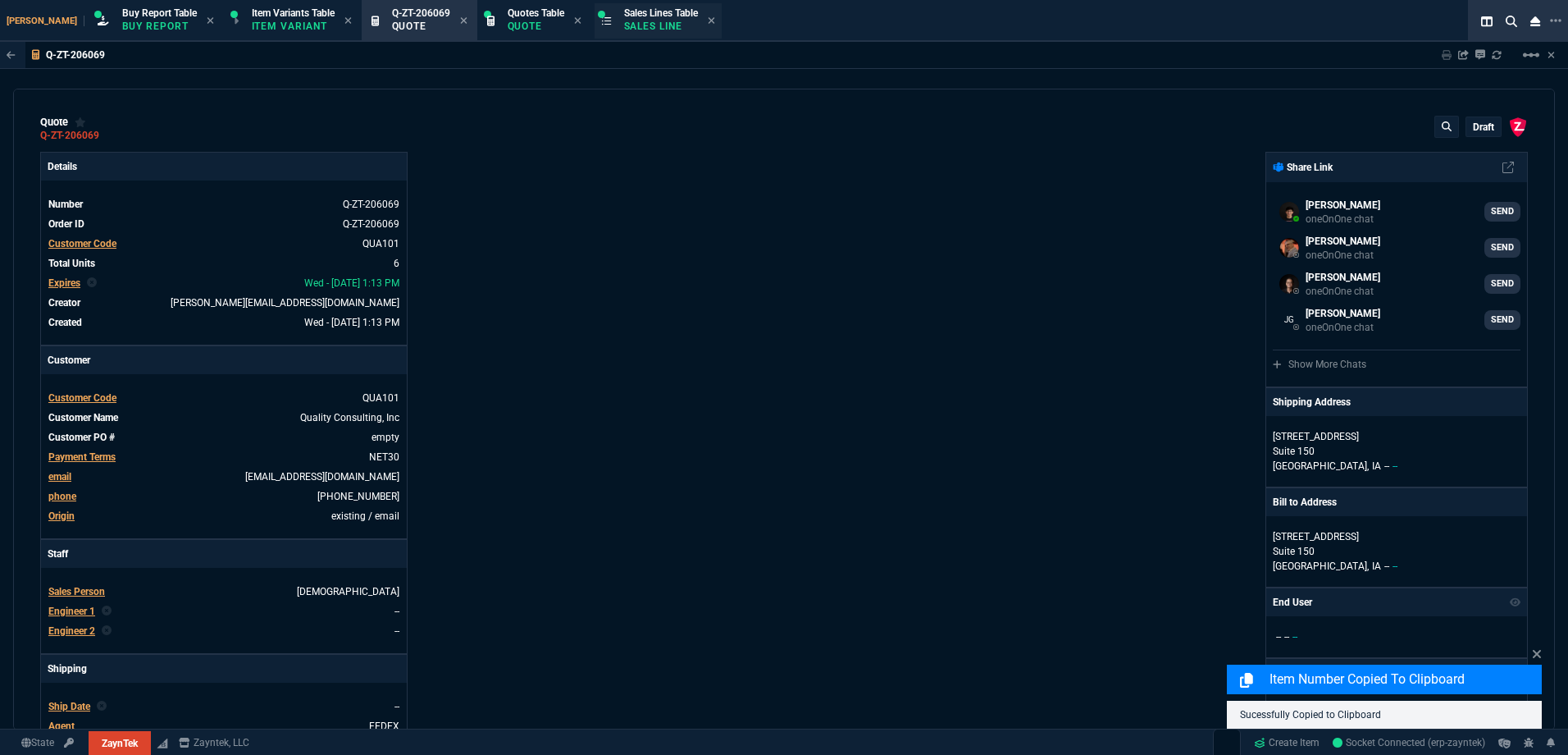
click at [625, 31] on p "Sales Line" at bounding box center [660, 26] width 73 height 13
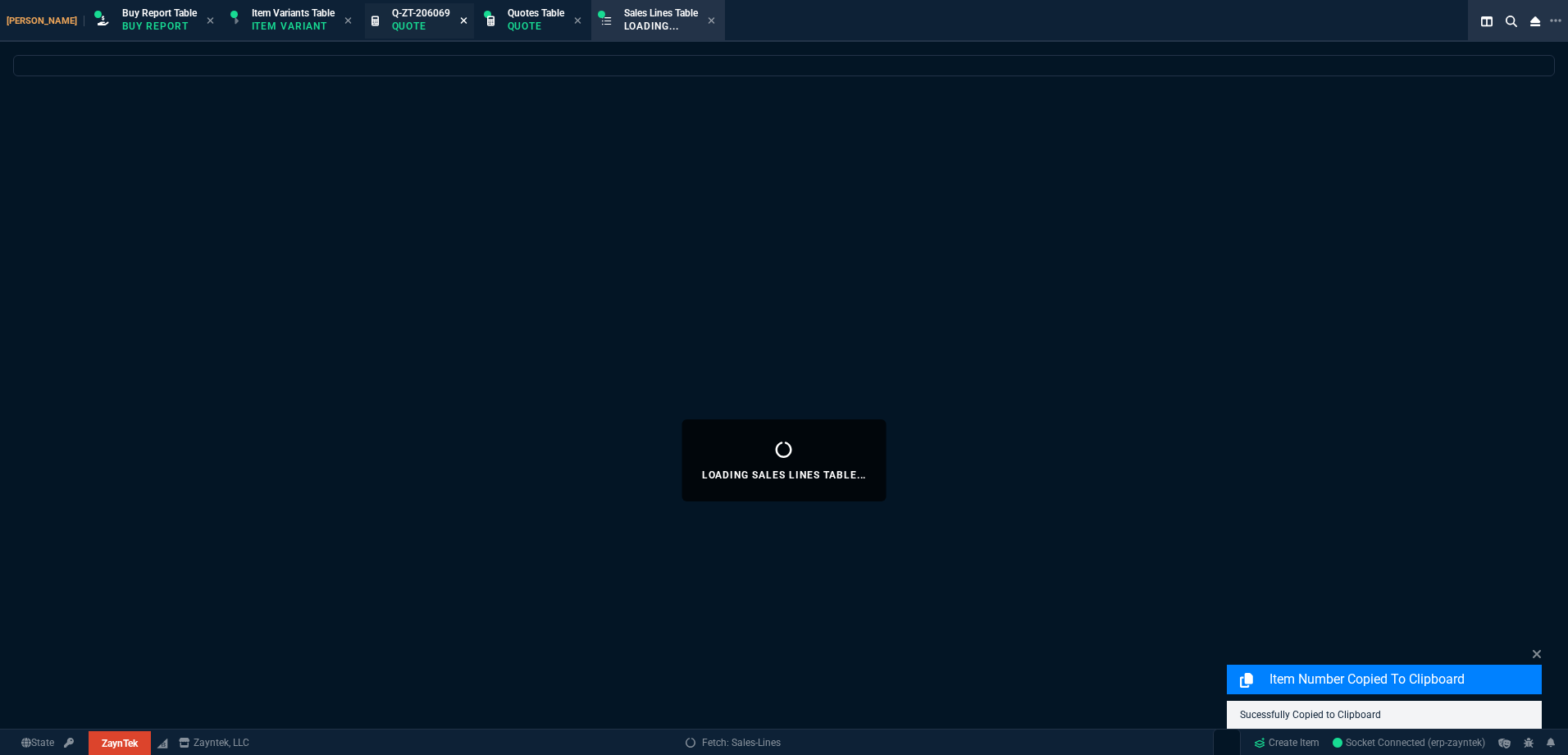
click at [460, 19] on icon at bounding box center [463, 19] width 6 height 6
select select
